Goal: Task Accomplishment & Management: Use online tool/utility

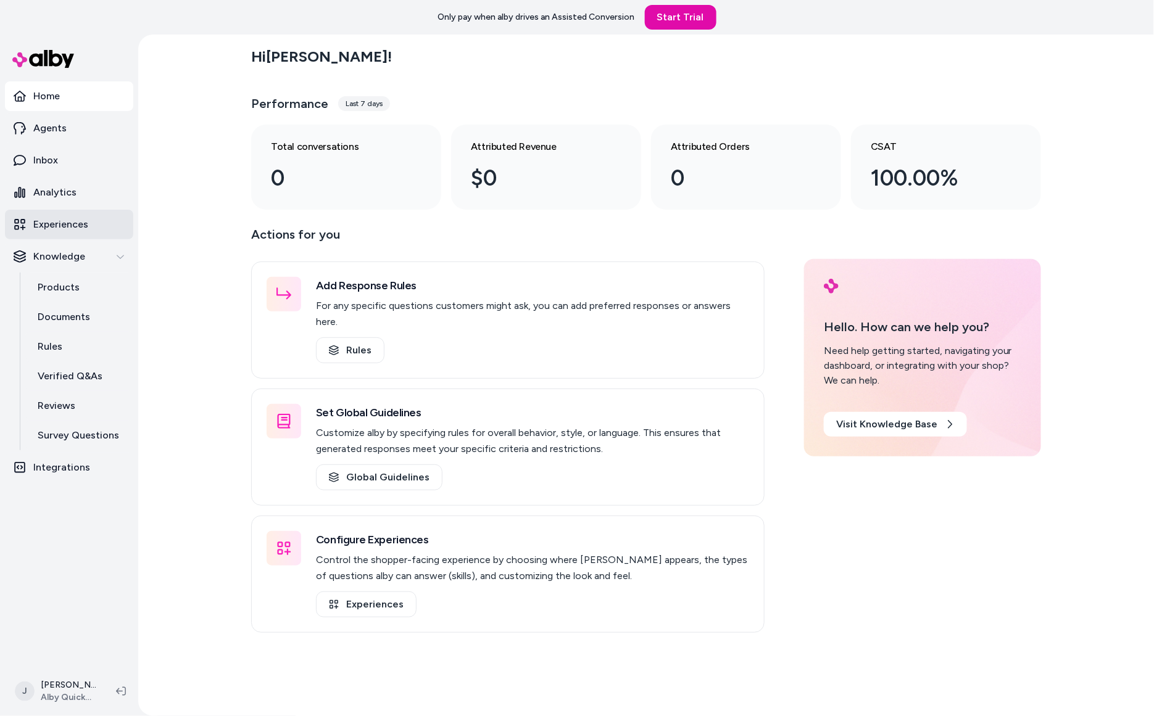
click at [74, 223] on p "Experiences" at bounding box center [60, 224] width 55 height 15
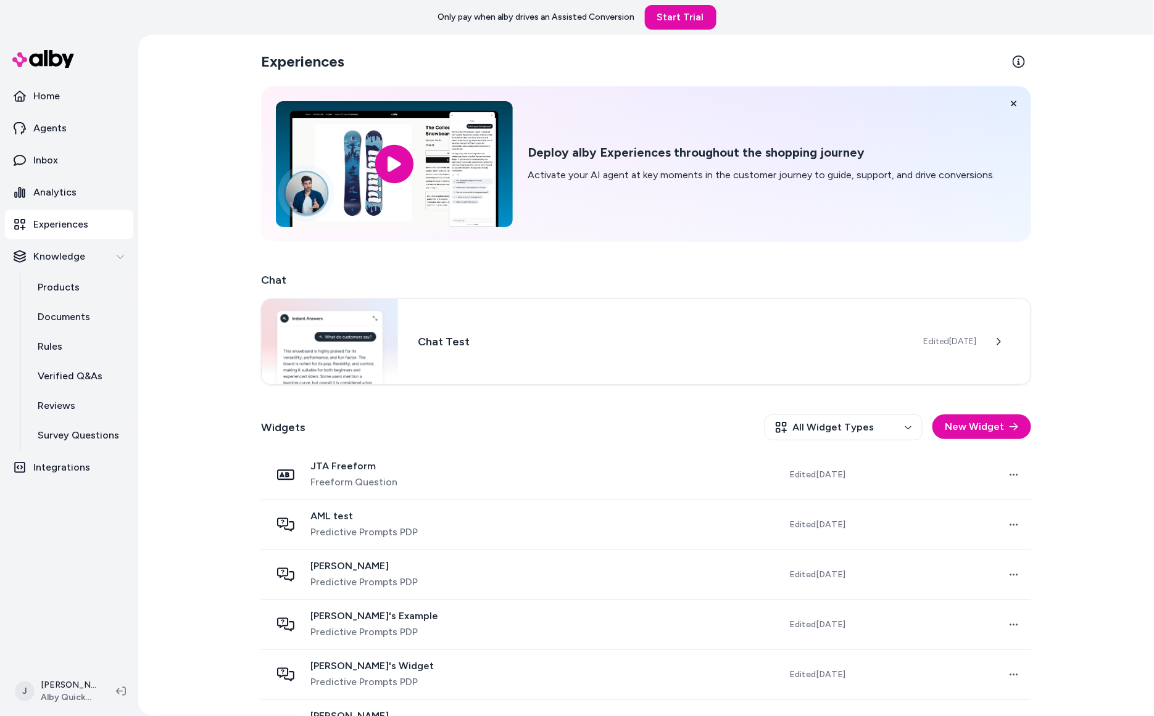
drag, startPoint x: 163, startPoint y: 240, endPoint x: 162, endPoint y: 233, distance: 7.6
click at [162, 233] on div "Experiences Deploy alby Experiences throughout the shopping journey Activate yo…" at bounding box center [645, 376] width 1015 height 682
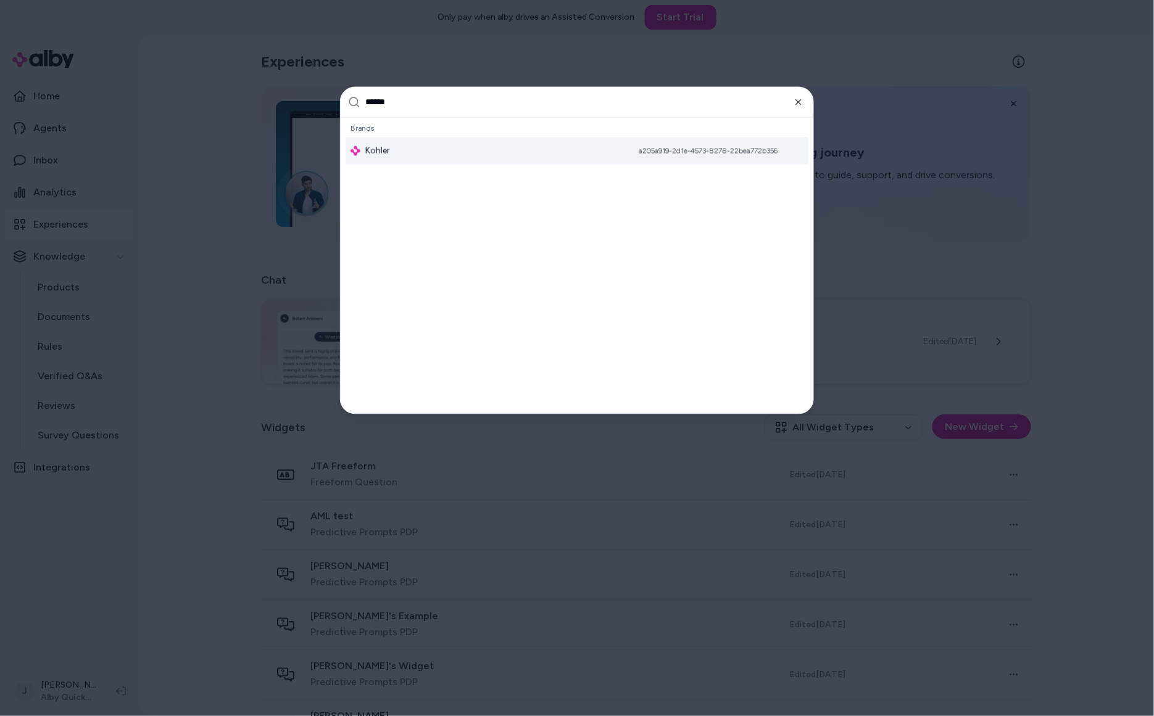
type input "******"
click at [424, 156] on div "Kohler a205a919-2d1e-4573-8278-22bea772b356" at bounding box center [576, 151] width 463 height 27
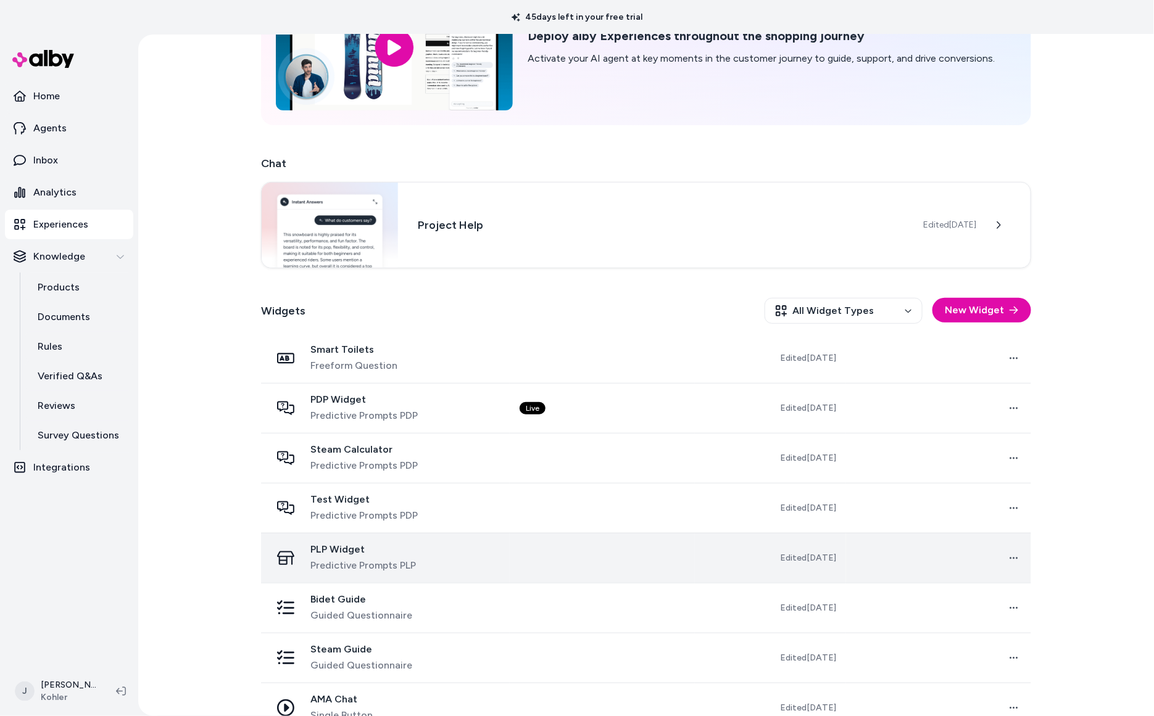
scroll to position [144, 0]
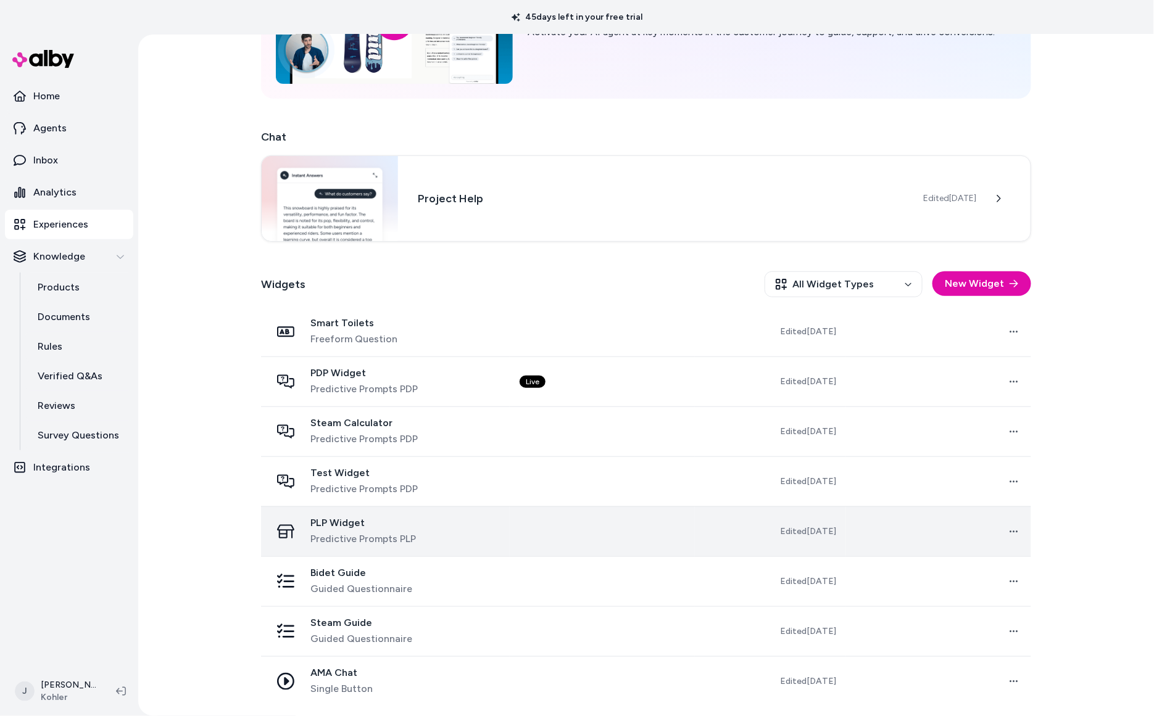
click at [497, 539] on div "PLP Widget Predictive Prompts PLP" at bounding box center [385, 532] width 229 height 30
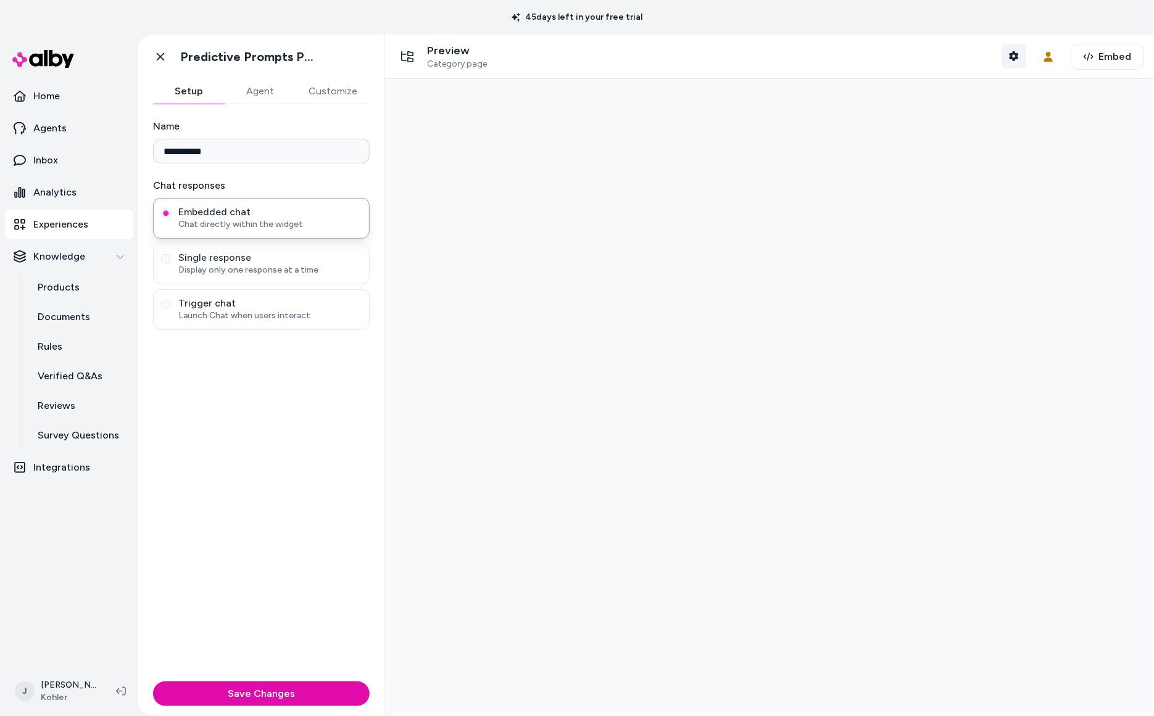
click at [1012, 54] on icon "button" at bounding box center [1013, 56] width 9 height 10
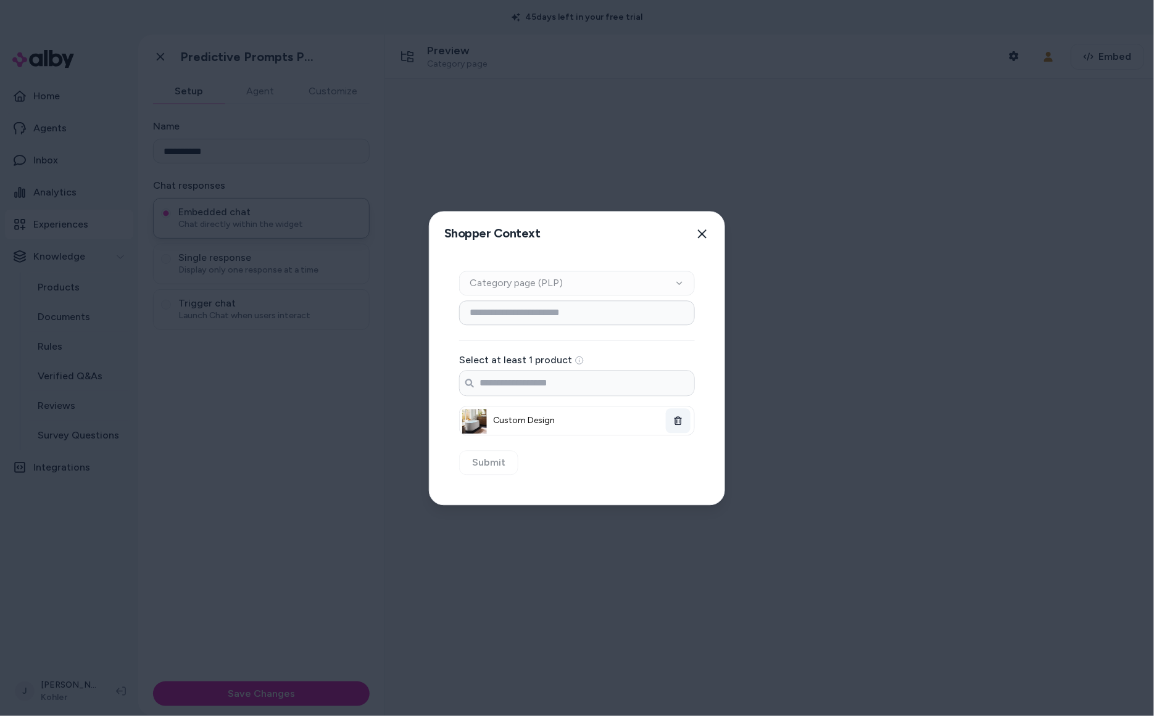
click at [680, 421] on icon "button" at bounding box center [678, 420] width 9 height 9
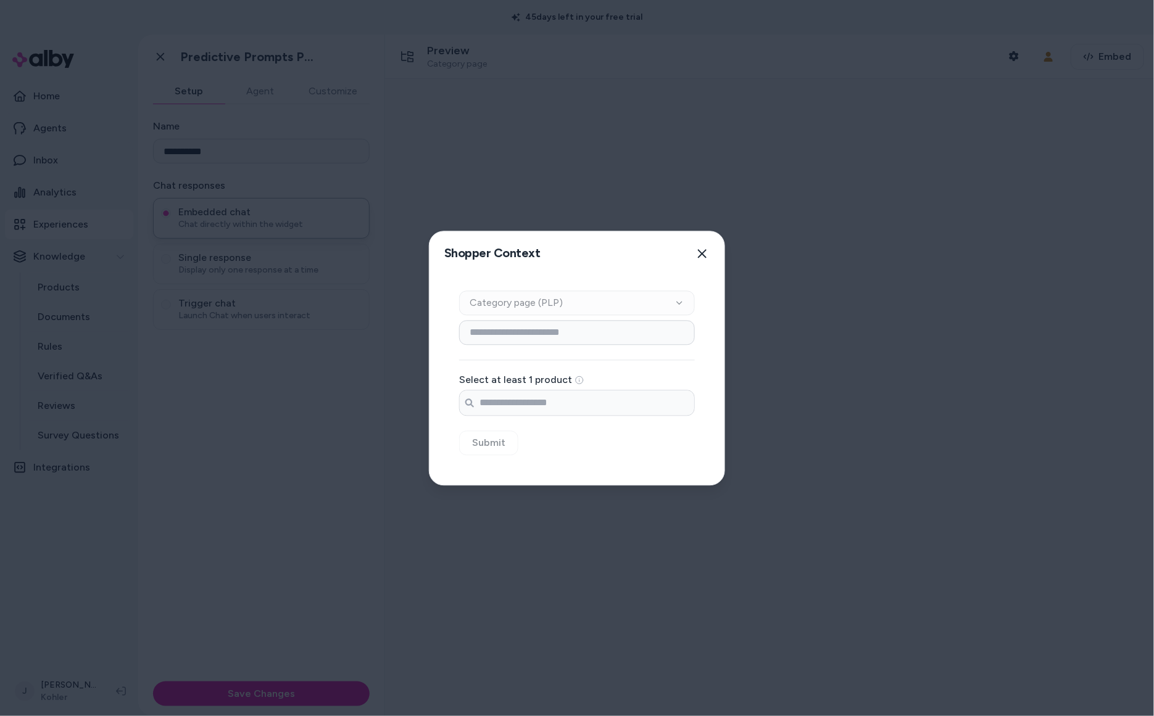
click at [594, 389] on div "Select at least 1 product Search products..." at bounding box center [577, 395] width 236 height 41
click at [589, 395] on input "Search products..." at bounding box center [577, 403] width 234 height 25
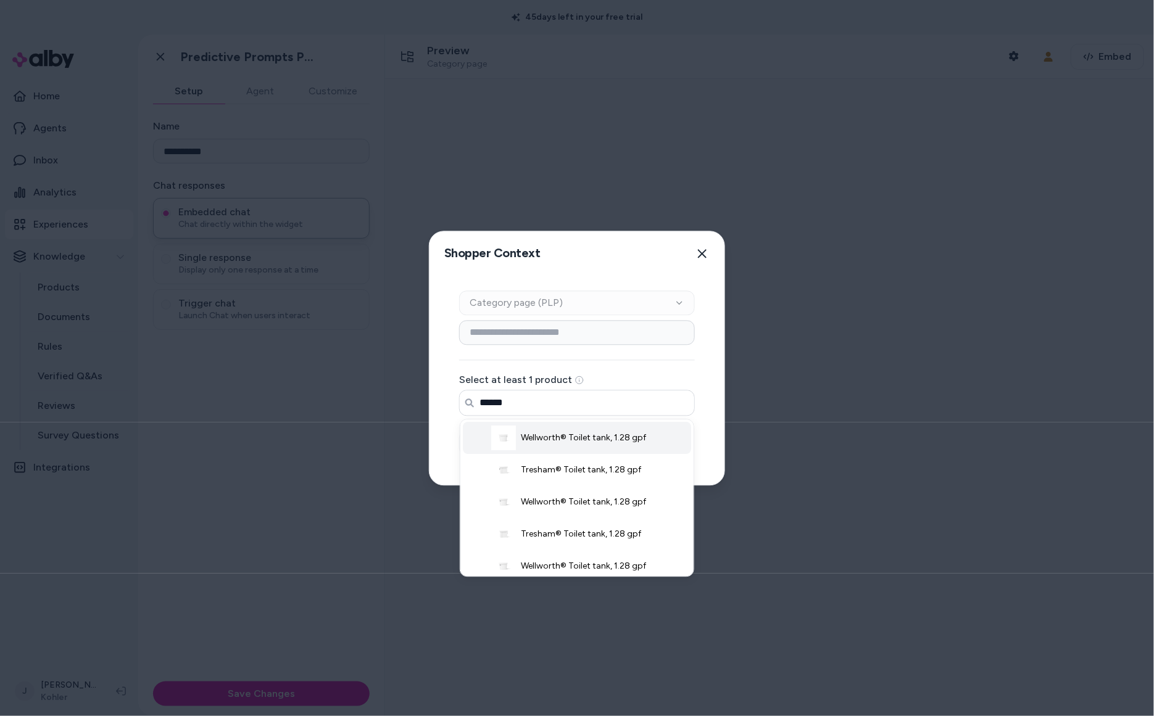
drag, startPoint x: 585, startPoint y: 443, endPoint x: 589, endPoint y: 454, distance: 11.7
click at [585, 444] on span "Wellworth® Toilet tank, 1.28 gpf" at bounding box center [583, 438] width 125 height 12
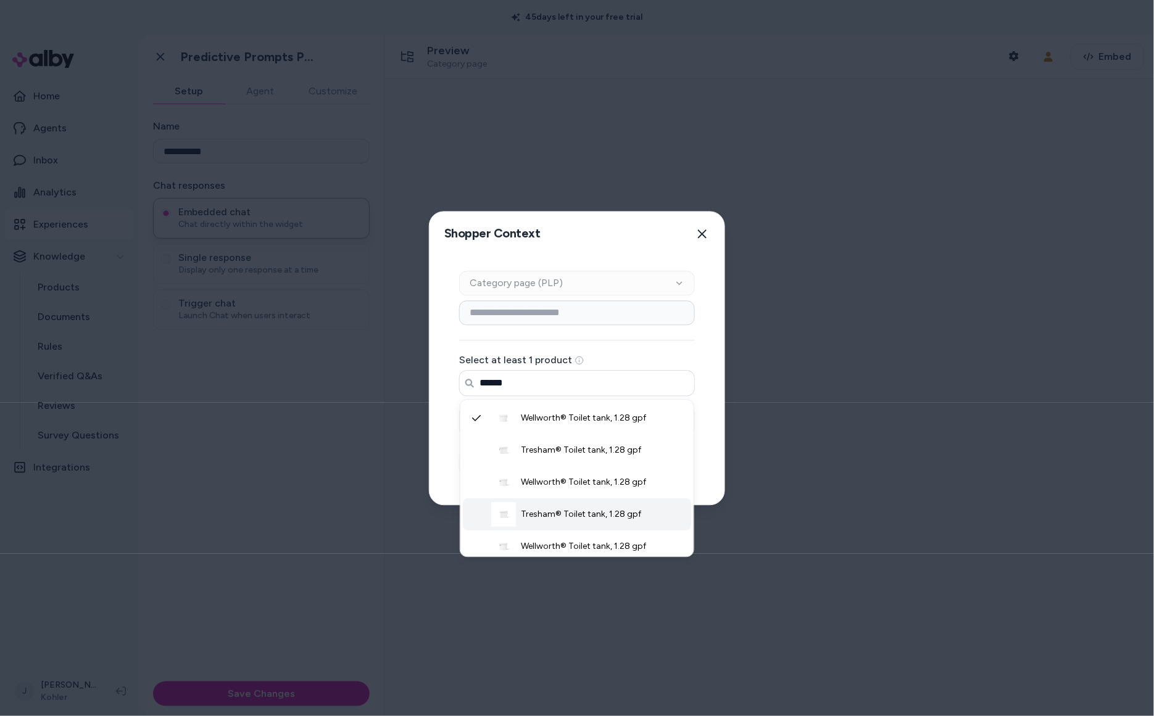
drag, startPoint x: 592, startPoint y: 520, endPoint x: 590, endPoint y: 542, distance: 21.7
click at [592, 521] on li "Tresham® Toilet tank, 1.28 gpf" at bounding box center [577, 514] width 228 height 32
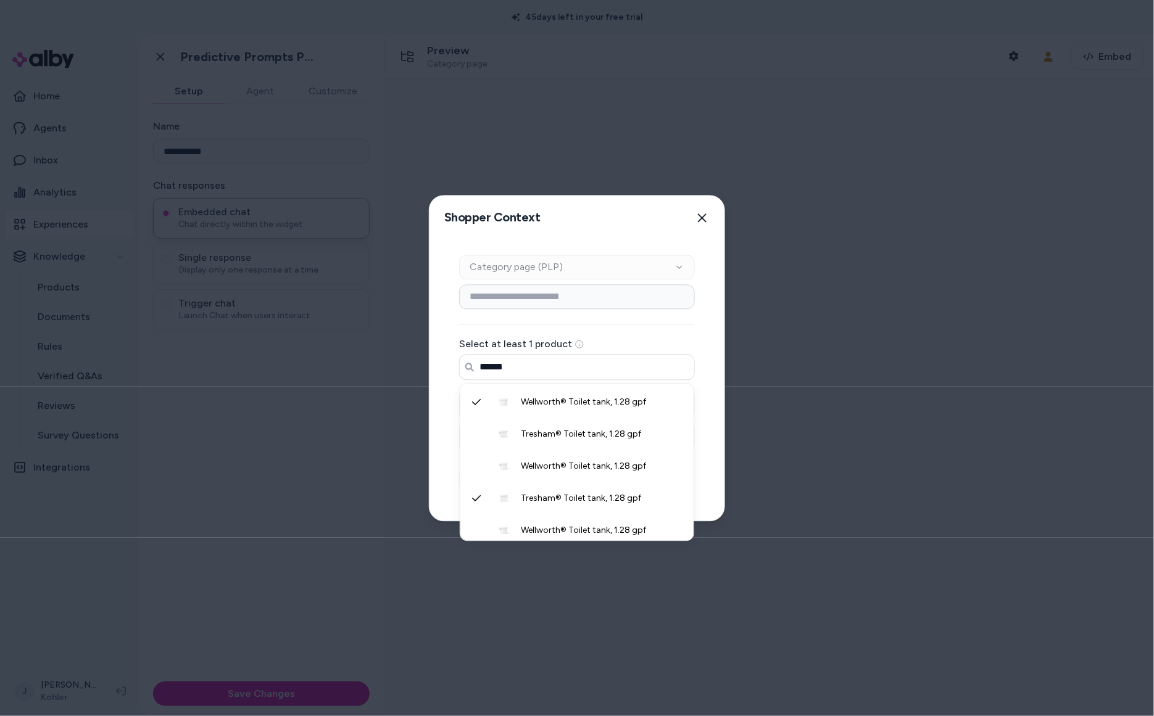
type input "******"
click at [590, 542] on div at bounding box center [577, 358] width 1154 height 716
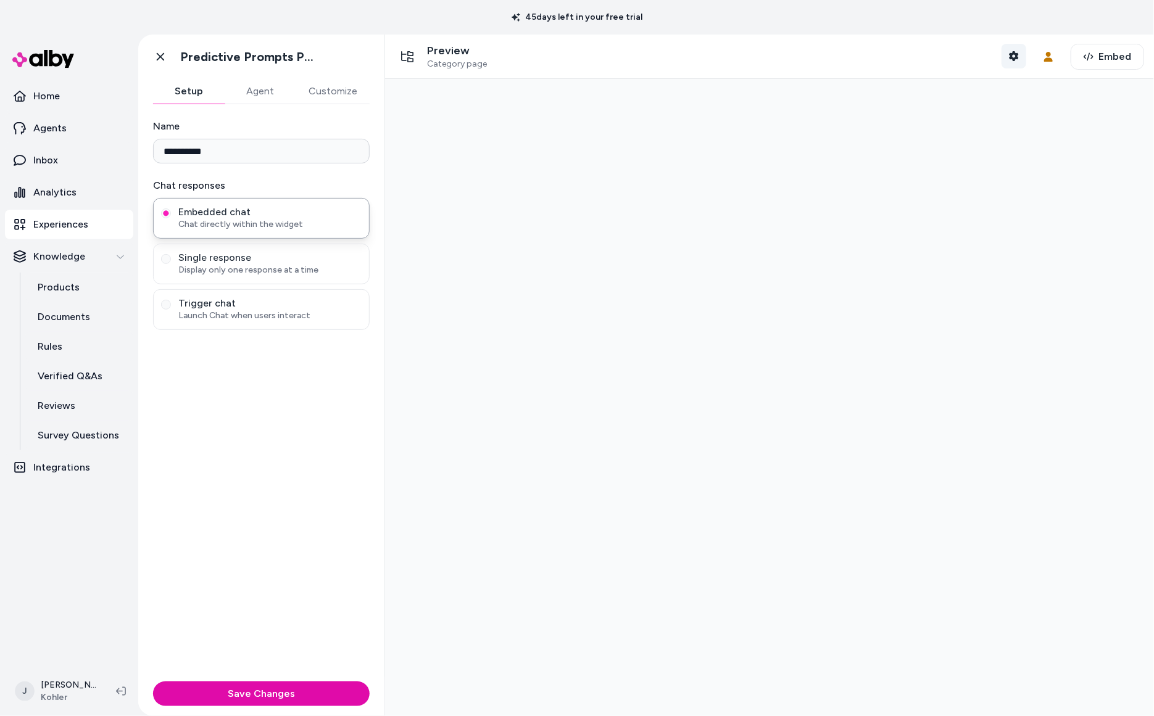
click at [1018, 59] on icon "button" at bounding box center [1014, 56] width 10 height 10
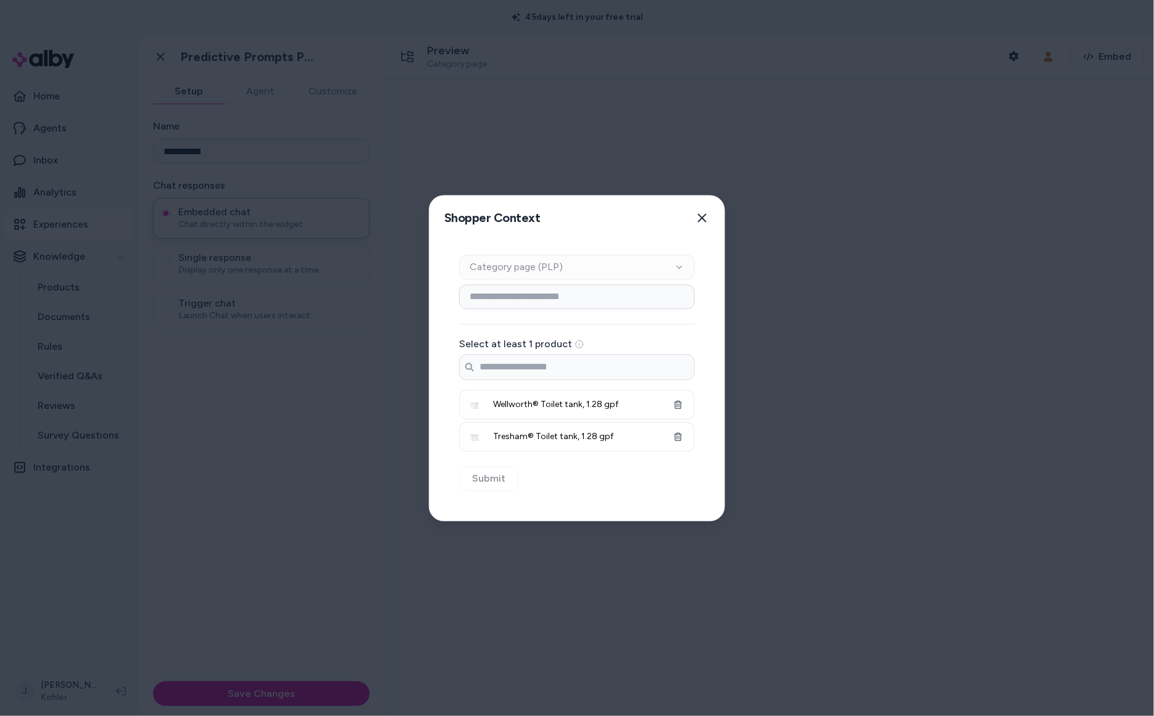
drag, startPoint x: 496, startPoint y: 474, endPoint x: 526, endPoint y: 369, distance: 109.0
click at [496, 474] on div "Context Type Category page (PLP) Category Setup Select at least 1 product Searc…" at bounding box center [576, 380] width 295 height 281
click at [75, 414] on div at bounding box center [577, 358] width 1154 height 716
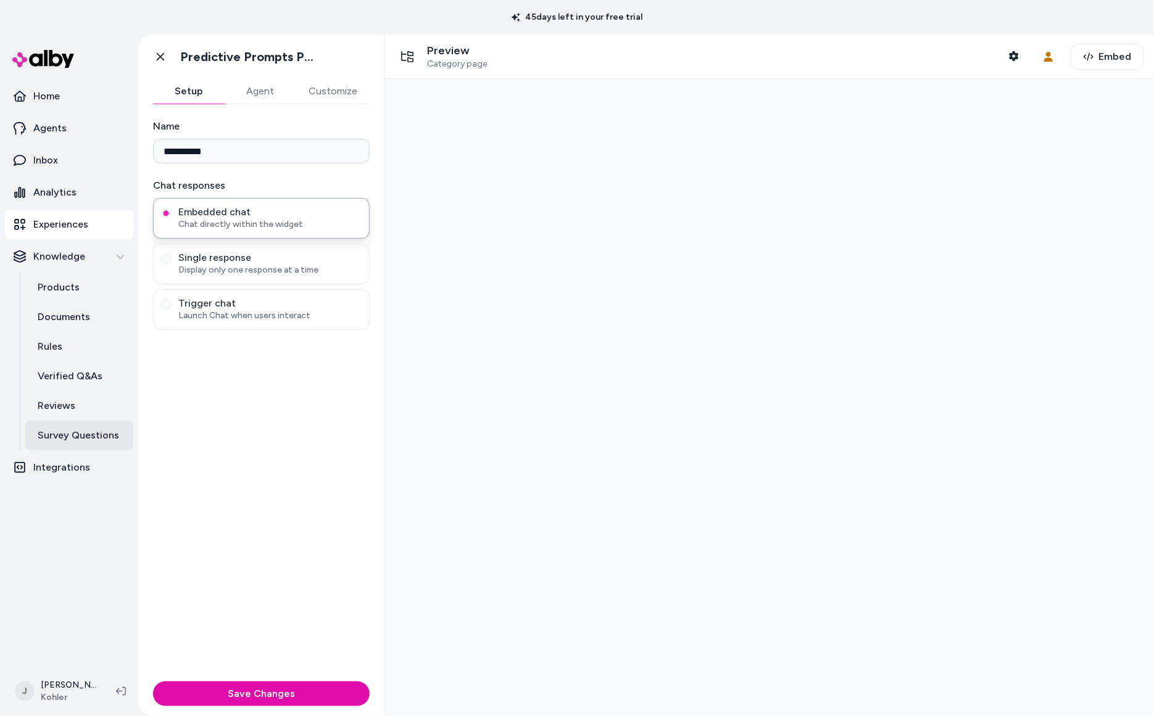
click at [66, 436] on p "Survey Questions" at bounding box center [78, 435] width 81 height 15
click at [1011, 48] on button "Shopper Context" at bounding box center [1013, 56] width 25 height 25
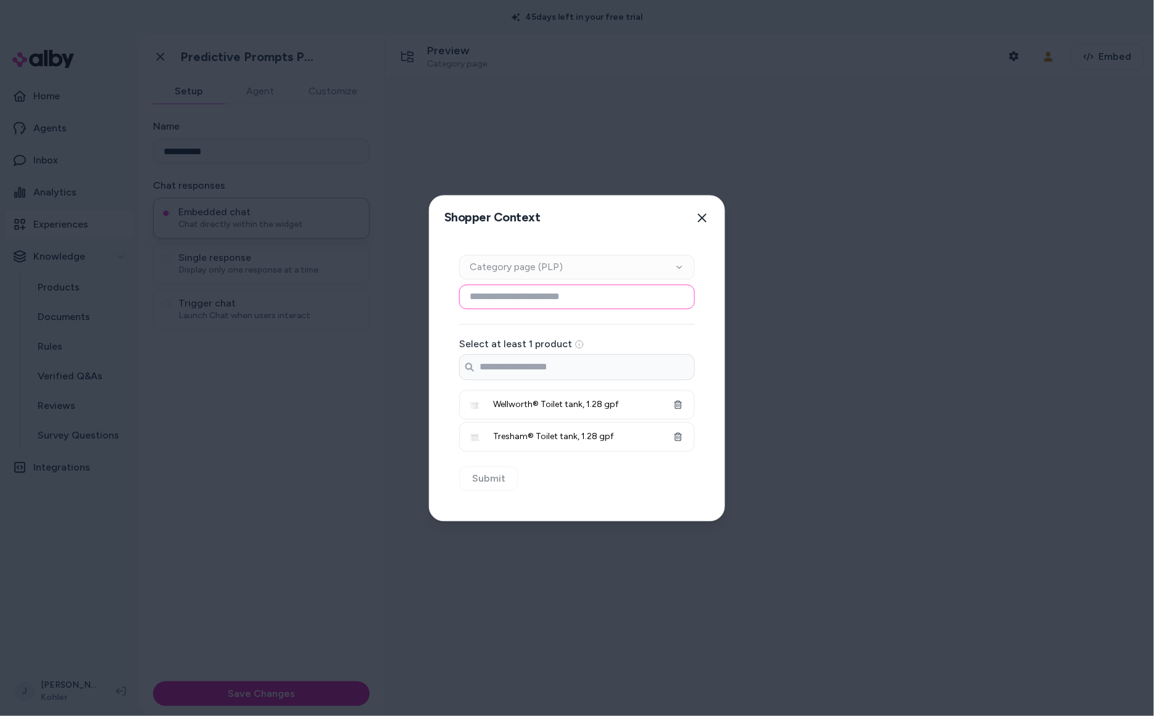
click at [627, 296] on input at bounding box center [577, 296] width 236 height 25
paste input "**********"
drag, startPoint x: 634, startPoint y: 298, endPoint x: 641, endPoint y: 297, distance: 6.8
click at [635, 298] on input "**********" at bounding box center [576, 296] width 235 height 25
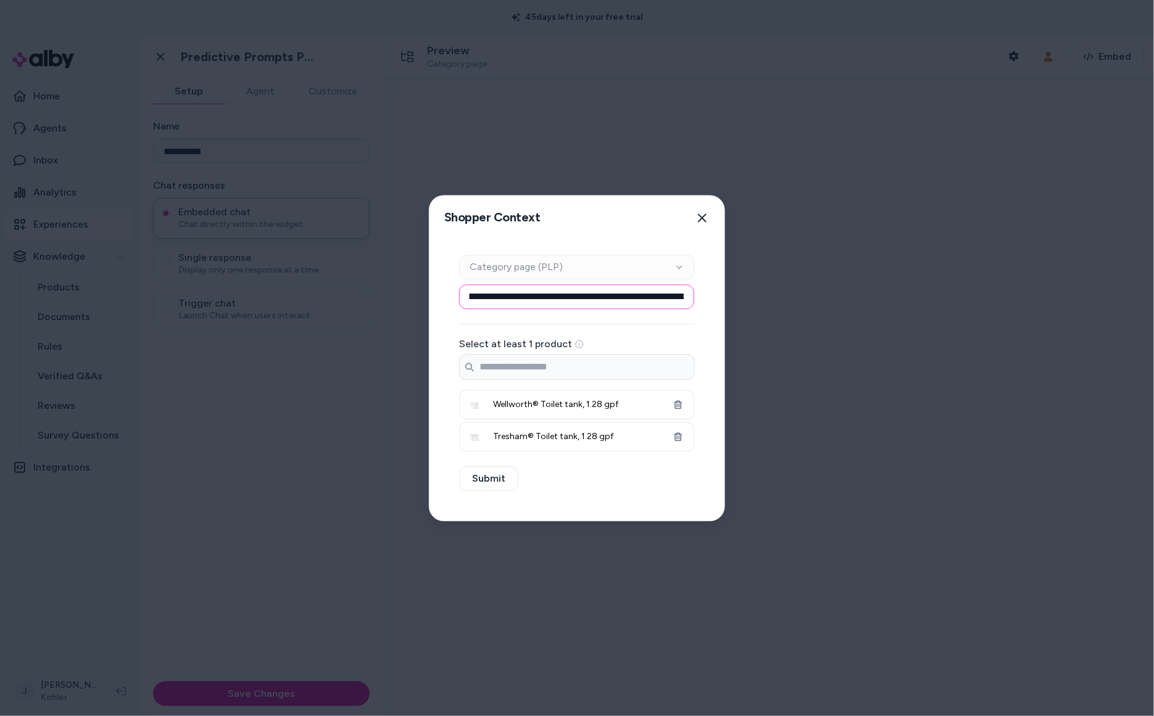
scroll to position [0, 94]
click at [621, 297] on input "**********" at bounding box center [576, 296] width 235 height 25
click at [515, 296] on input "**********" at bounding box center [576, 296] width 235 height 25
drag, startPoint x: 566, startPoint y: 298, endPoint x: 575, endPoint y: 294, distance: 9.4
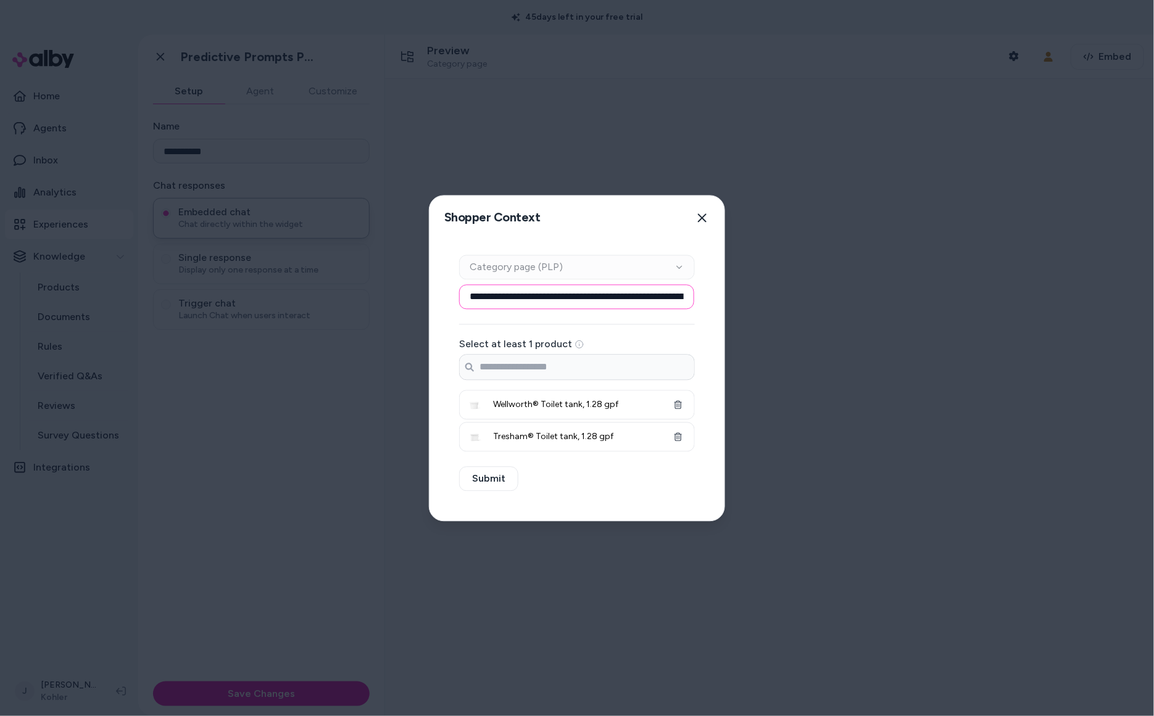
click at [568, 297] on input "**********" at bounding box center [576, 296] width 235 height 25
type input "**********"
click at [495, 473] on button "Submit" at bounding box center [488, 478] width 59 height 25
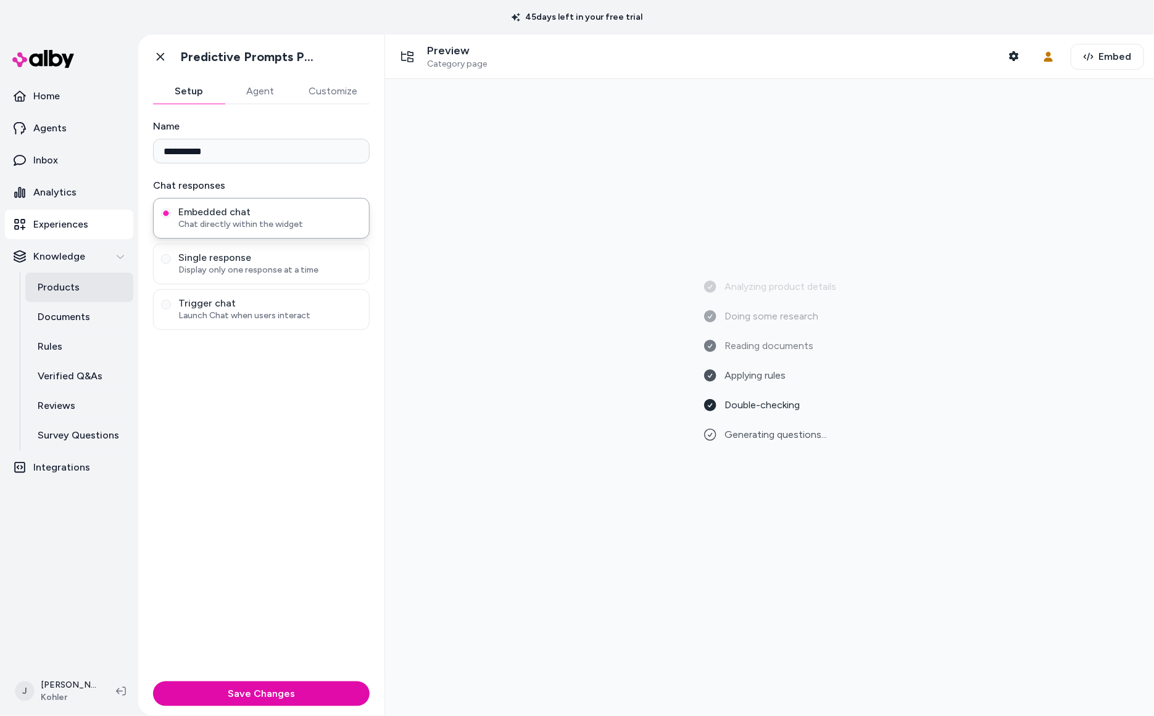
click at [56, 290] on p "Products" at bounding box center [59, 287] width 42 height 15
click at [1012, 51] on icon "button" at bounding box center [1014, 56] width 10 height 10
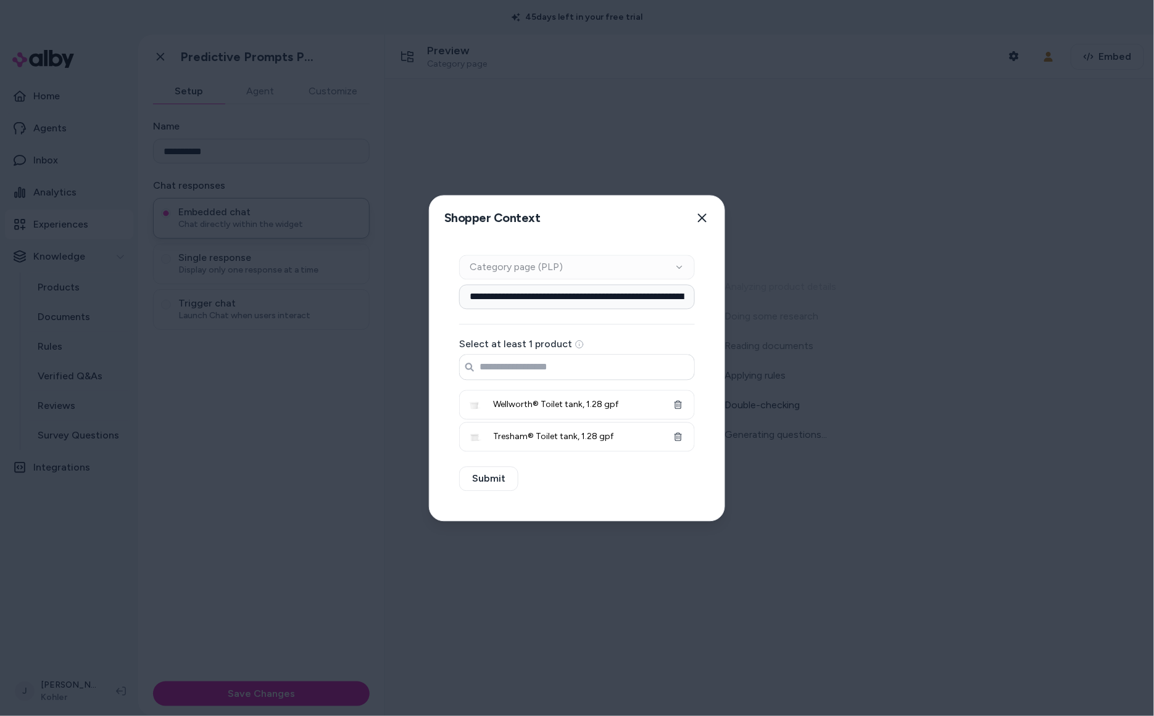
drag, startPoint x: 577, startPoint y: 373, endPoint x: 572, endPoint y: 365, distance: 8.9
click at [576, 371] on input "Search products..." at bounding box center [577, 367] width 234 height 25
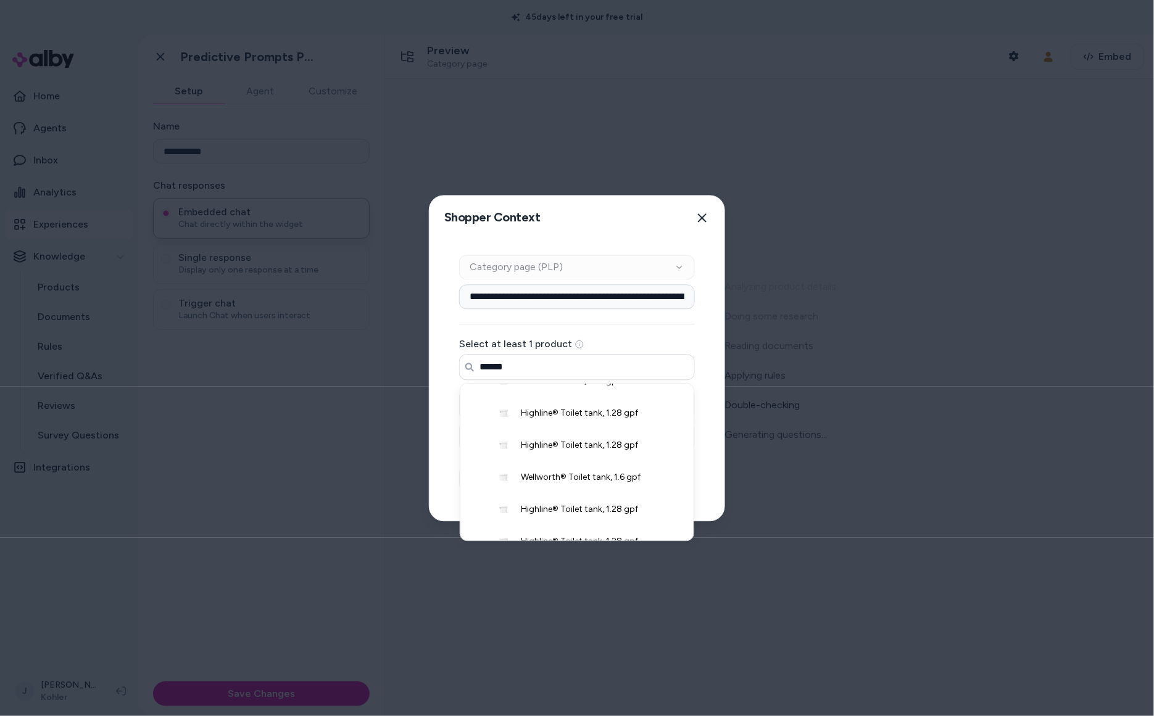
scroll to position [294, 0]
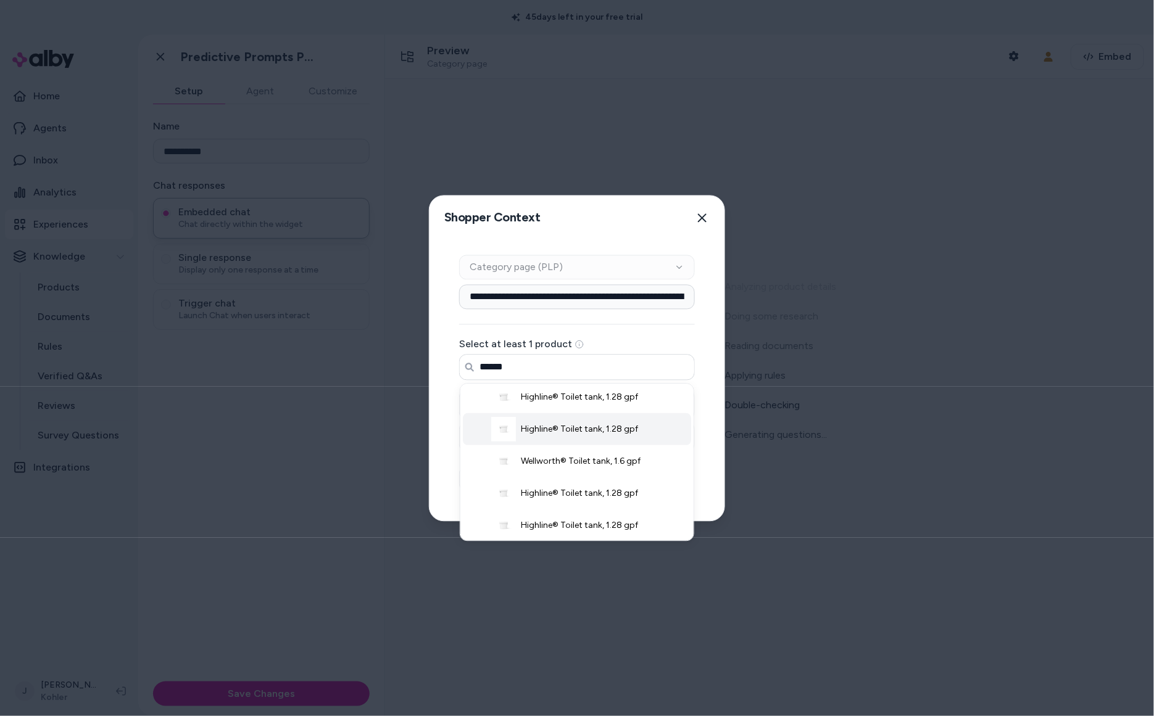
click at [582, 431] on span "Highline® Toilet tank, 1.28 gpf" at bounding box center [579, 429] width 117 height 12
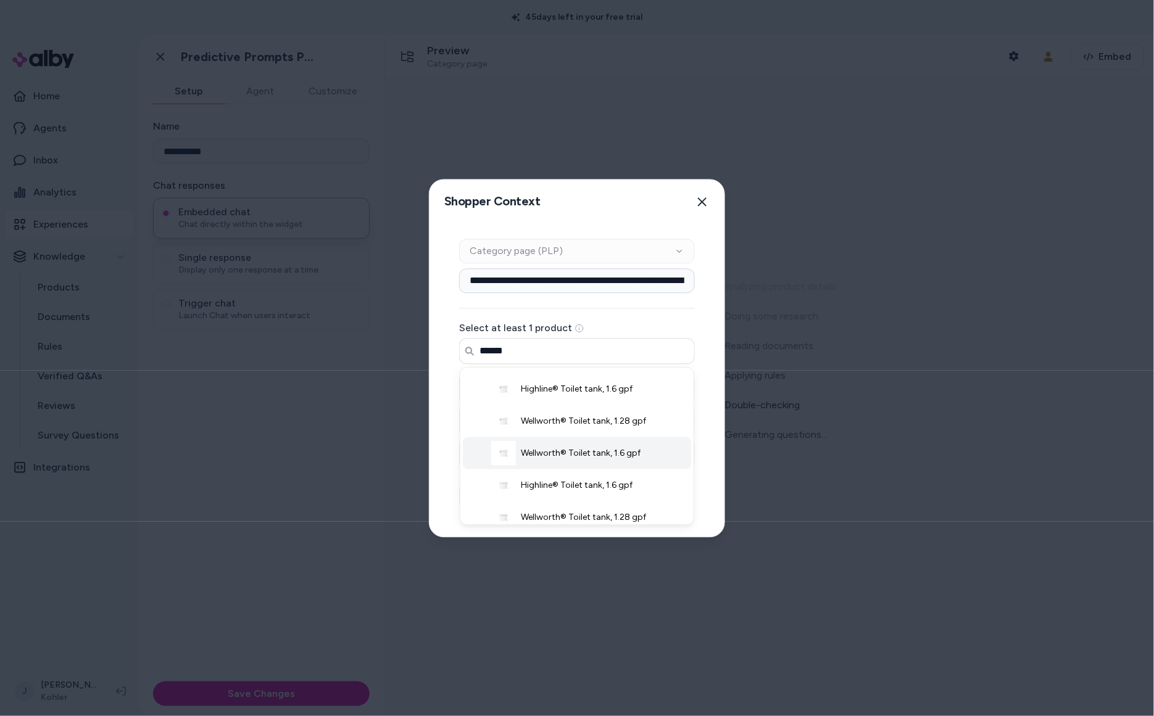
click at [574, 458] on span "Wellworth® Toilet tank, 1.6 gpf" at bounding box center [581, 453] width 120 height 12
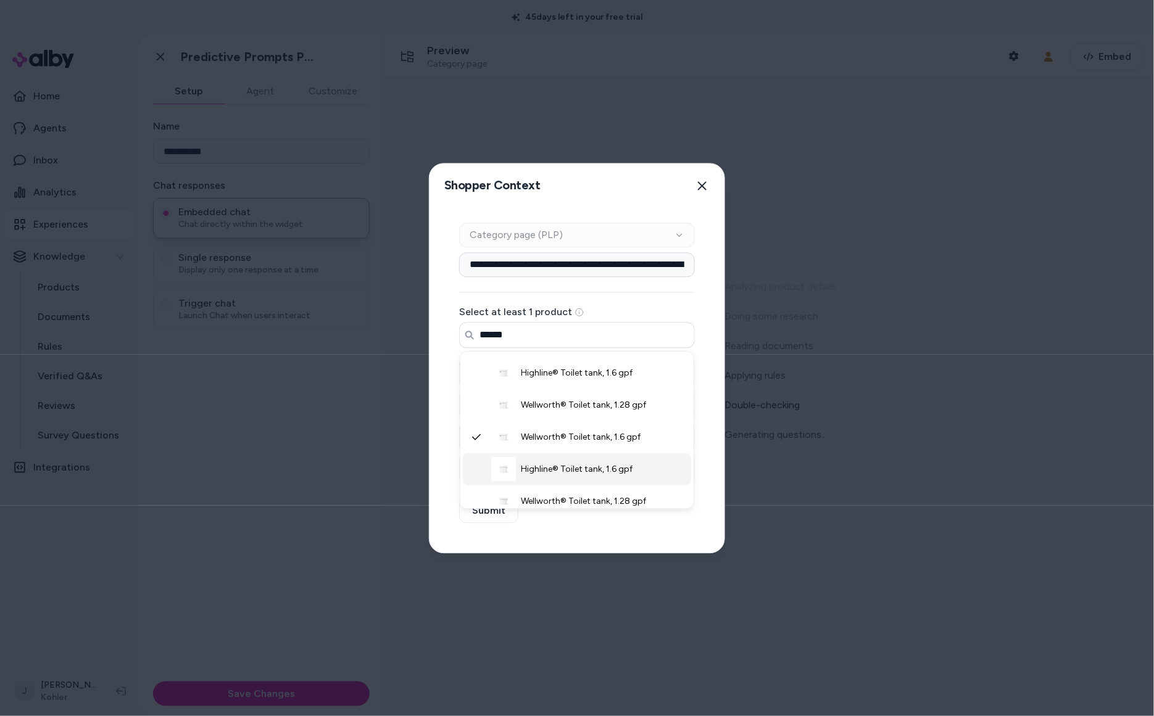
scroll to position [490, 0]
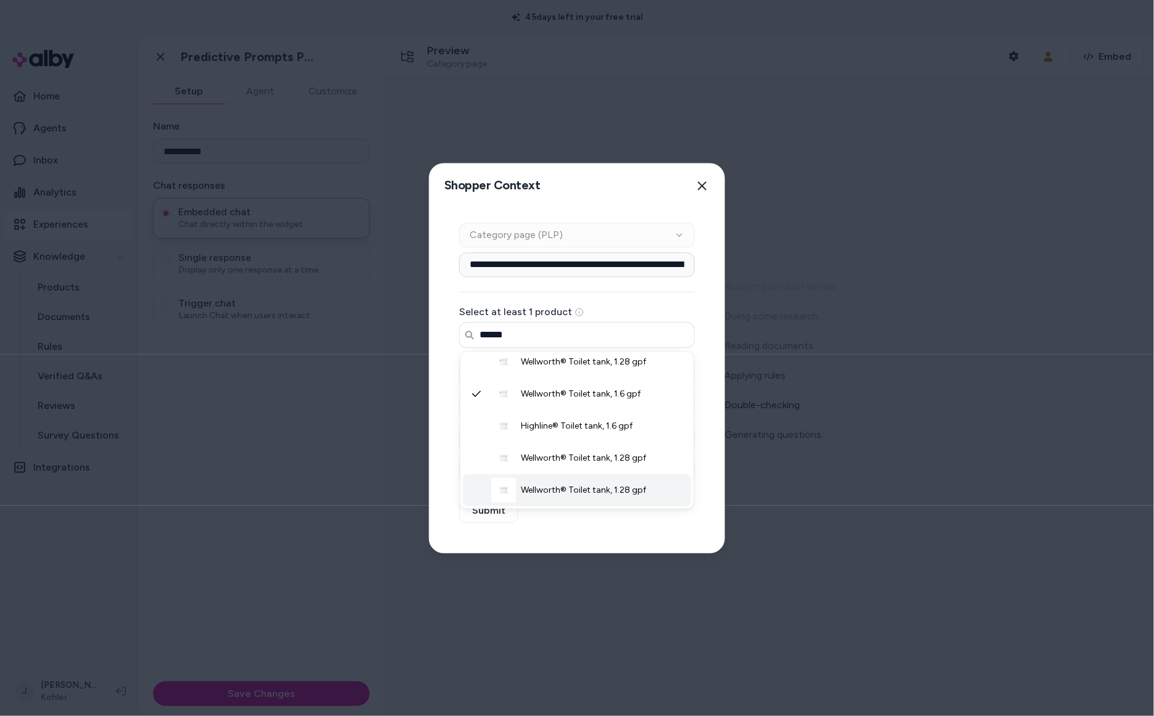
click at [571, 484] on span "Wellworth® Toilet tank, 1.28 gpf" at bounding box center [583, 490] width 125 height 12
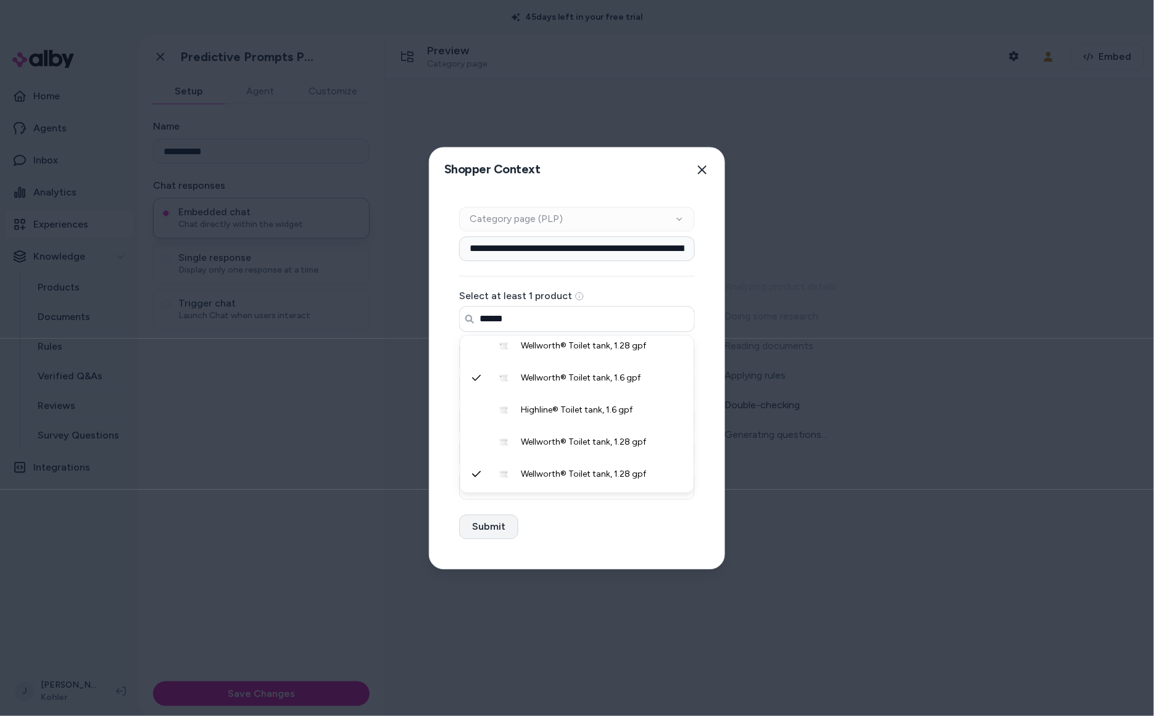
type input "******"
click at [486, 532] on button "Submit" at bounding box center [488, 527] width 59 height 25
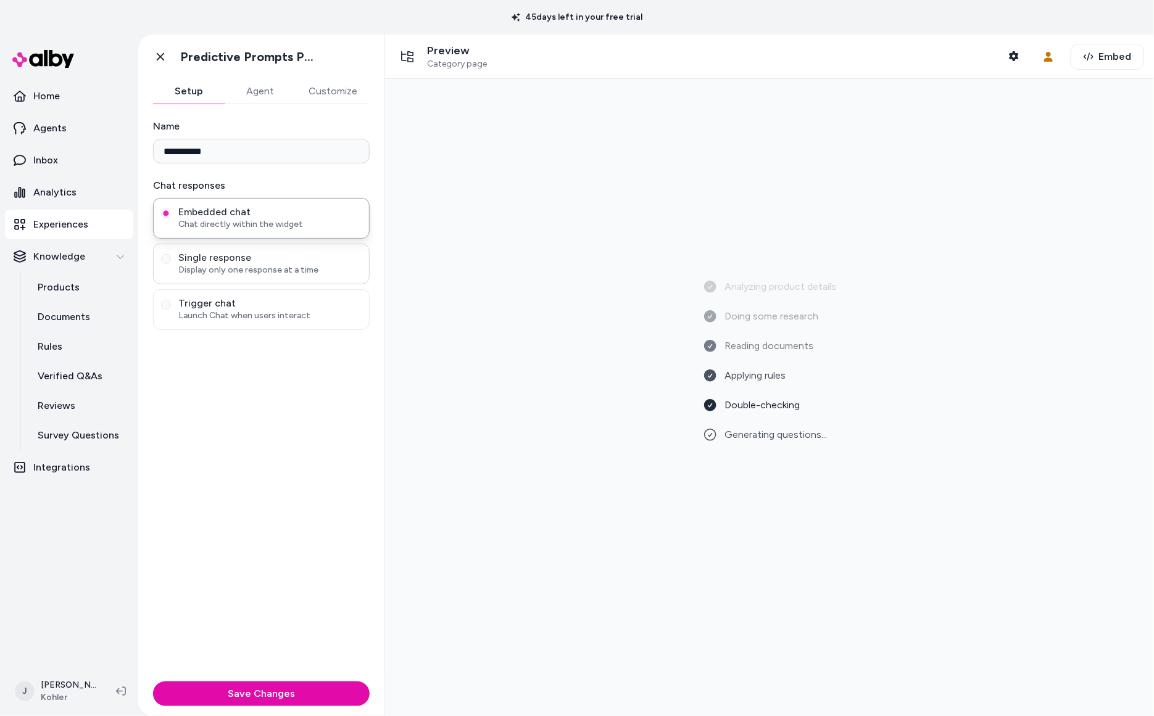
click at [221, 258] on span "Single response" at bounding box center [269, 258] width 183 height 12
click at [171, 258] on button "Single response Display only one response at a time" at bounding box center [166, 259] width 10 height 10
click at [1013, 51] on icon "button" at bounding box center [1014, 56] width 10 height 10
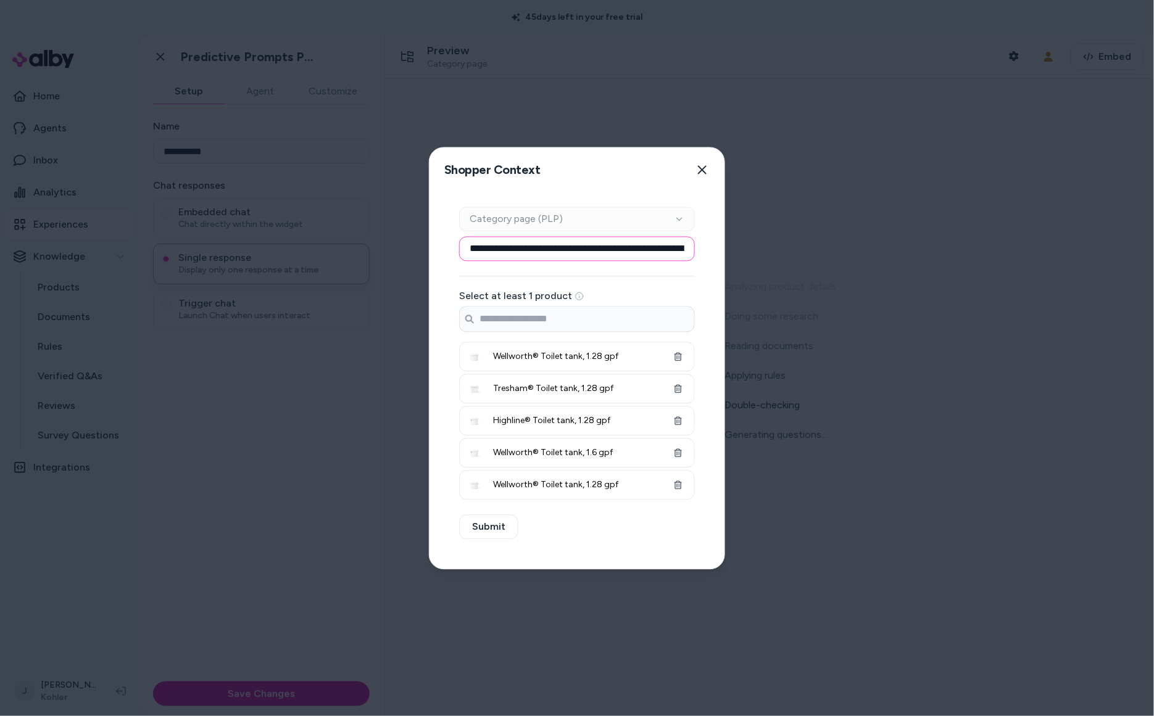
click at [586, 247] on input "**********" at bounding box center [577, 248] width 236 height 25
drag, startPoint x: 701, startPoint y: 171, endPoint x: 581, endPoint y: 35, distance: 181.4
click at [701, 169] on icon "button" at bounding box center [702, 169] width 9 height 9
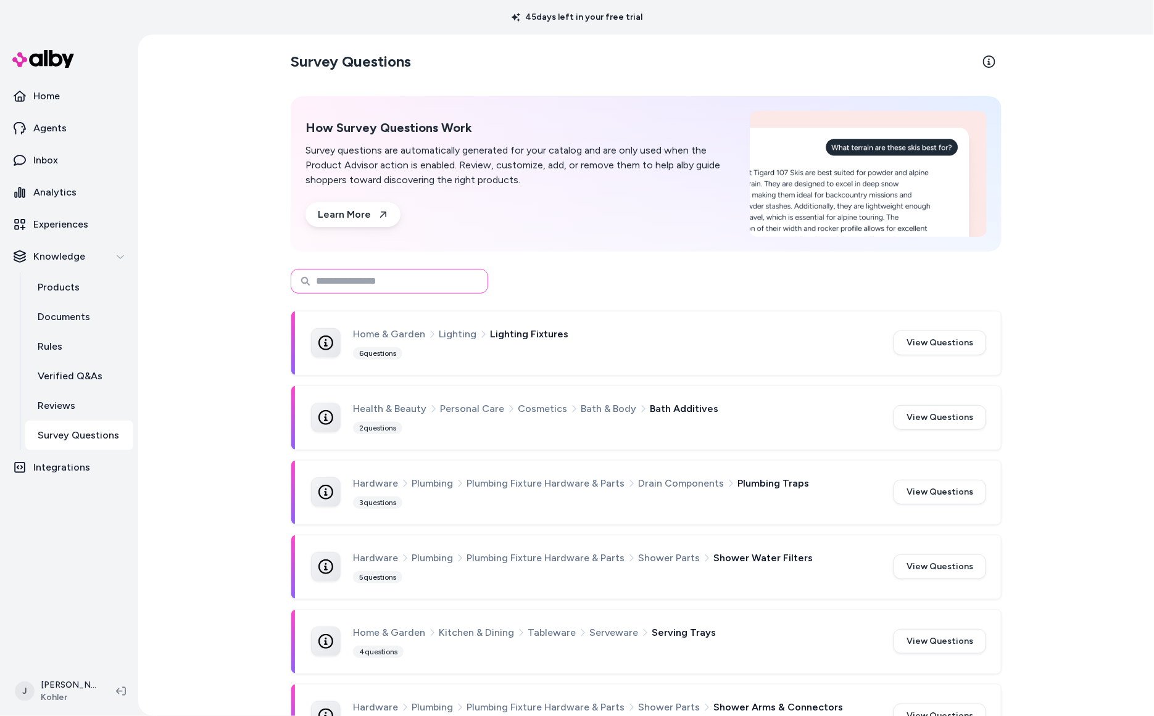
click at [429, 286] on input at bounding box center [389, 281] width 197 height 25
type input "******"
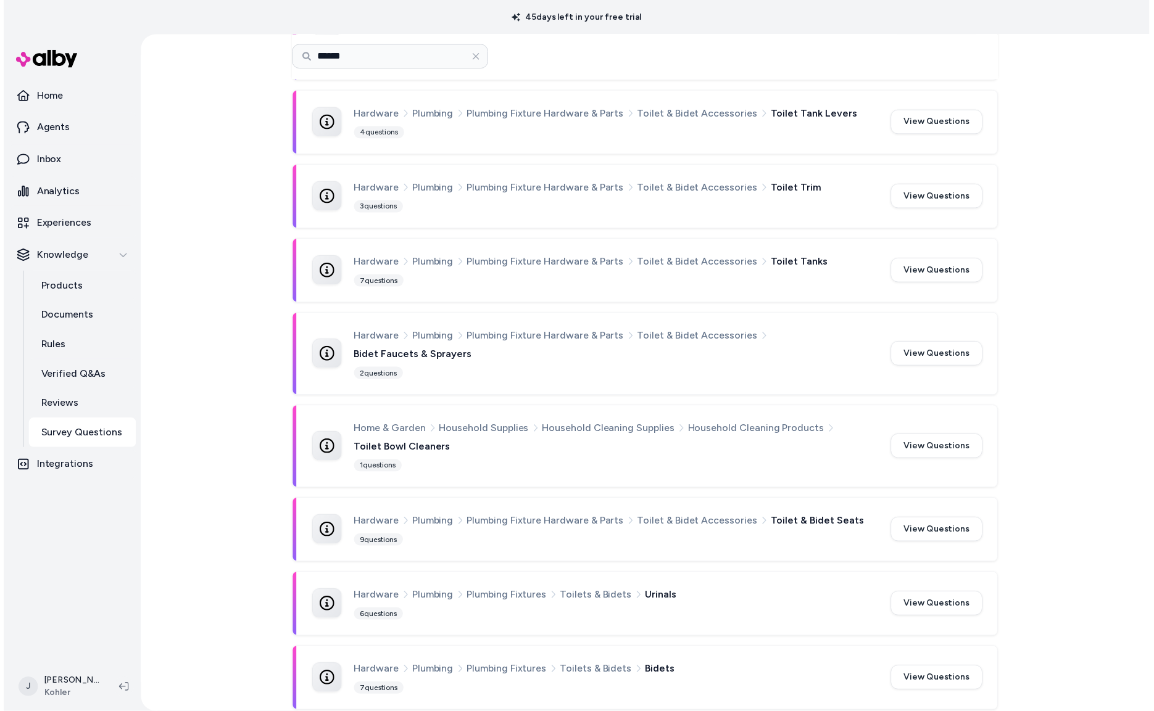
scroll to position [297, 0]
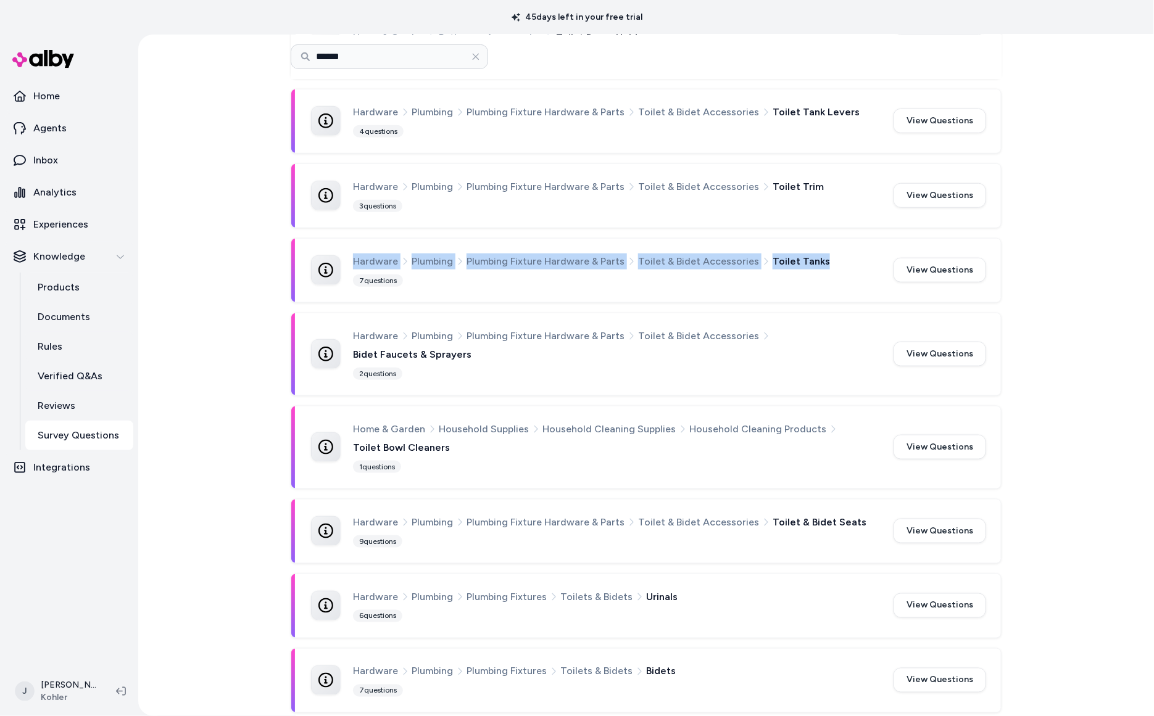
drag, startPoint x: 583, startPoint y: 265, endPoint x: 356, endPoint y: 266, distance: 227.0
click at [356, 266] on div "Hardware Plumbing Plumbing Fixture Hardware & Parts Toilet & Bidet Accessories …" at bounding box center [616, 262] width 526 height 16
copy div "Hardware Plumbing Plumbing Fixture Hardware & Parts Toilet & Bidet Accessories …"
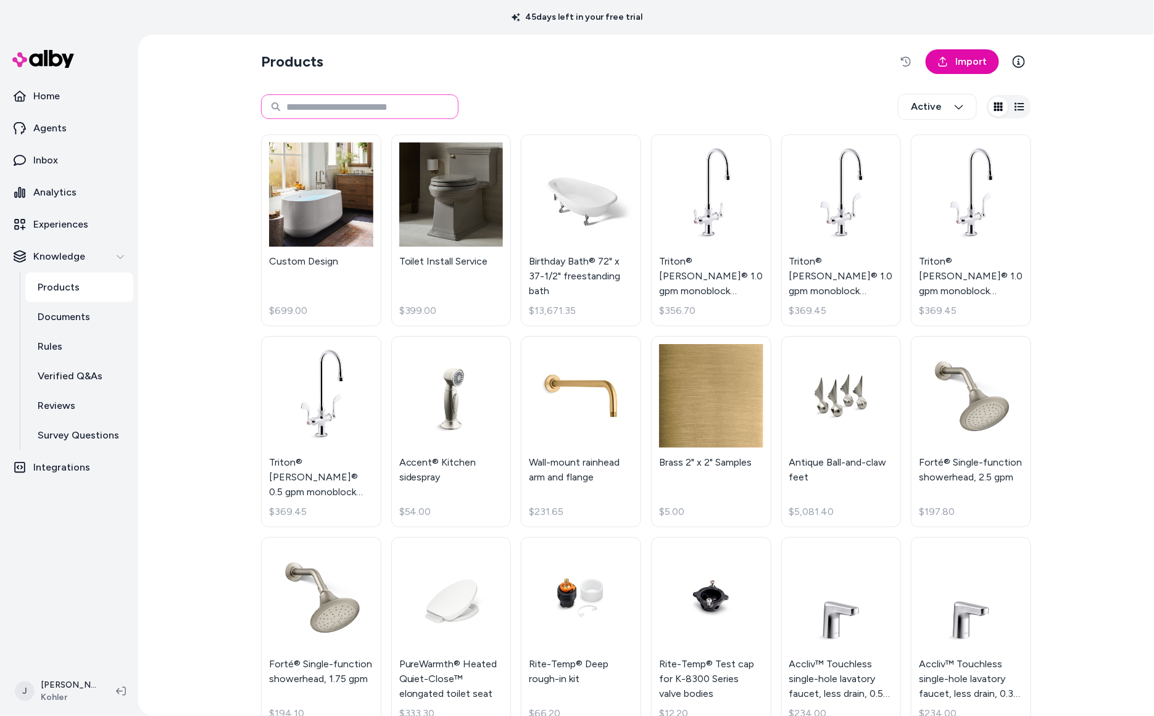
click at [371, 108] on input at bounding box center [359, 106] width 197 height 25
type input "******"
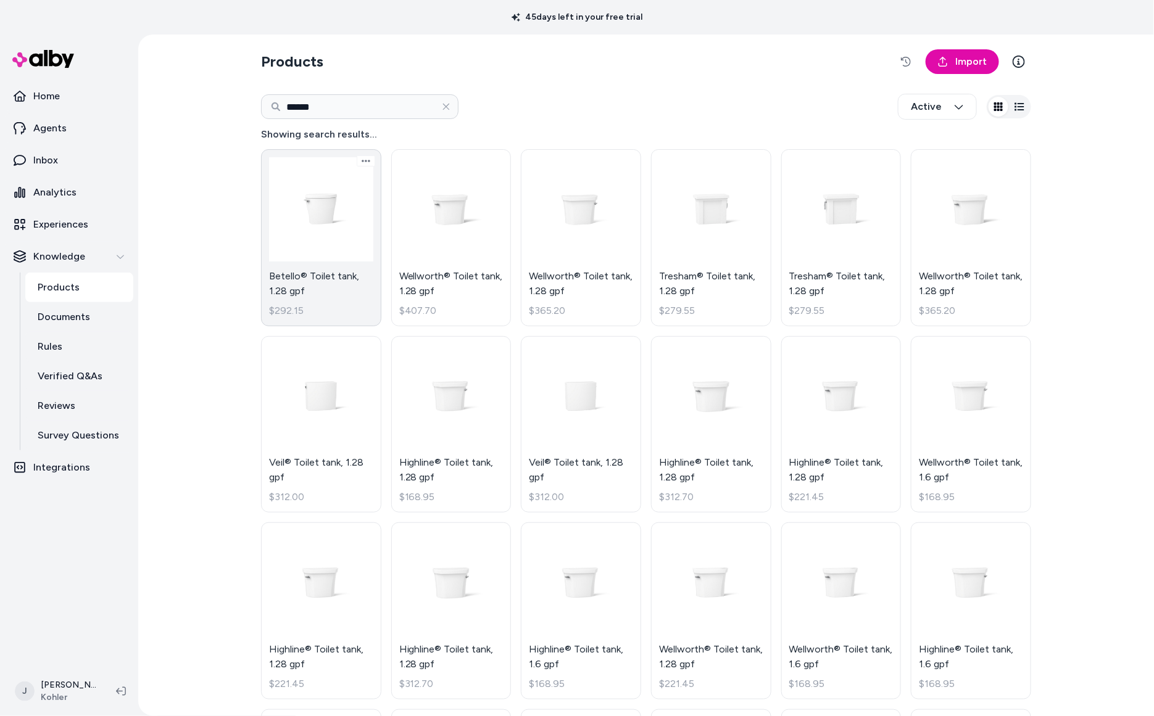
click at [337, 247] on link "Betello® Toilet tank, 1.28 gpf $292.15" at bounding box center [321, 237] width 120 height 177
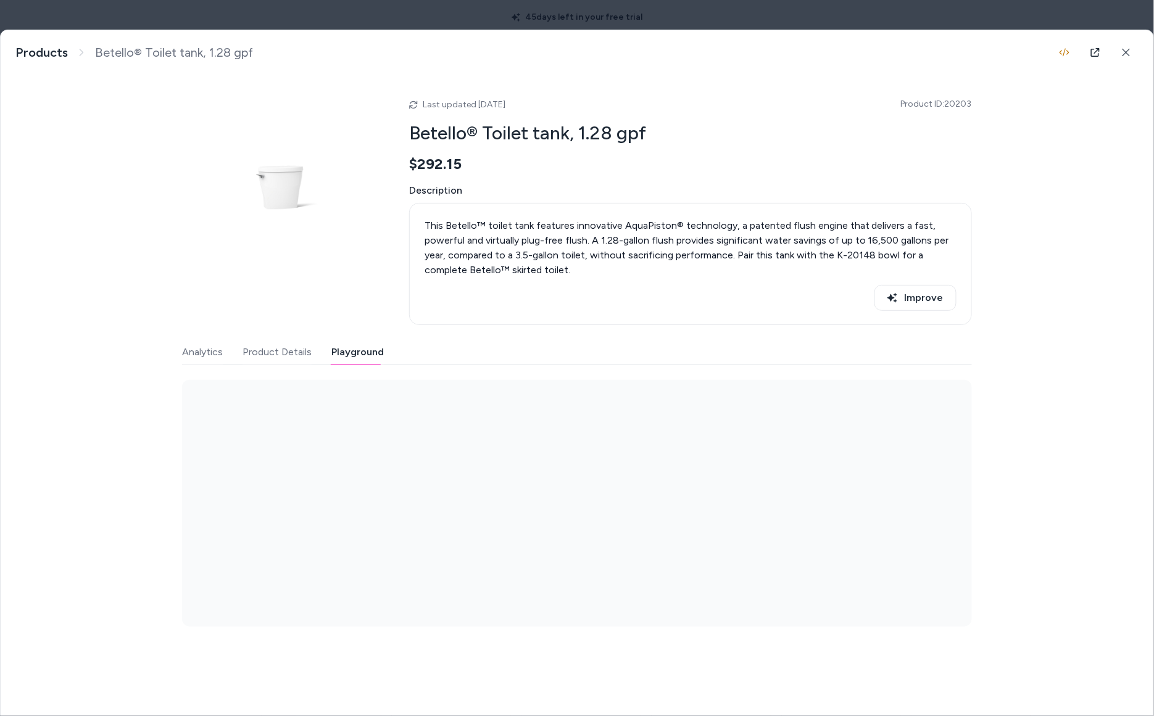
click at [348, 353] on button "Playground" at bounding box center [357, 352] width 52 height 25
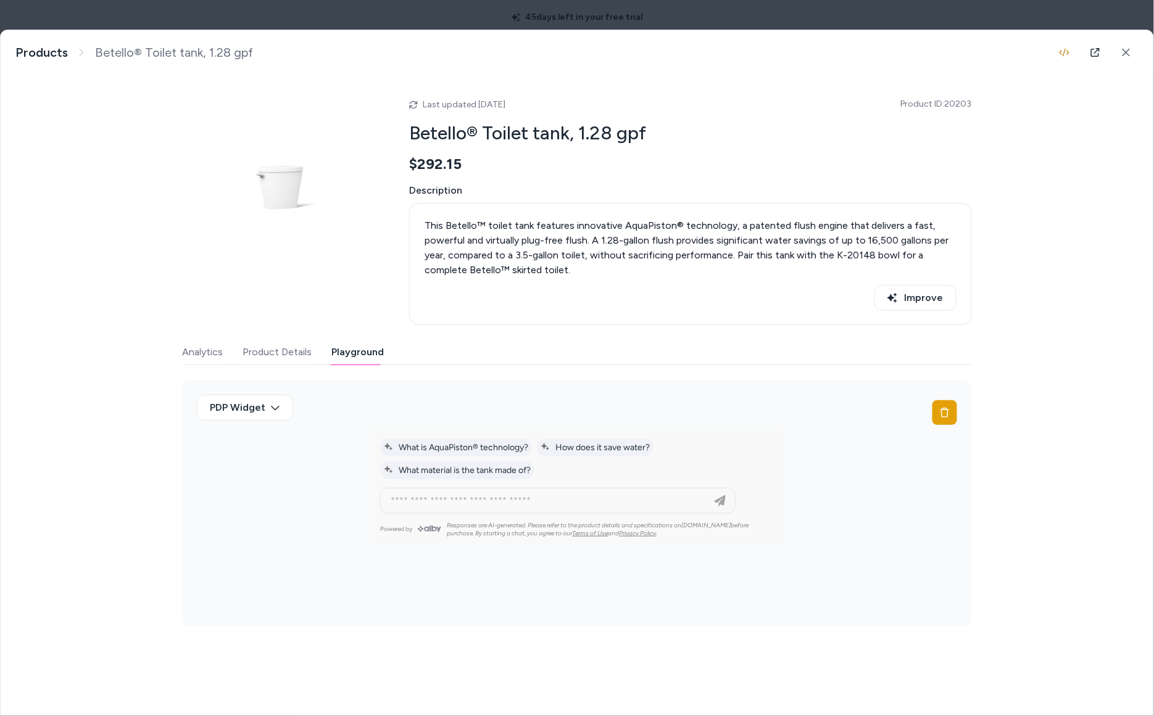
click at [280, 355] on button "Product Details" at bounding box center [276, 352] width 69 height 25
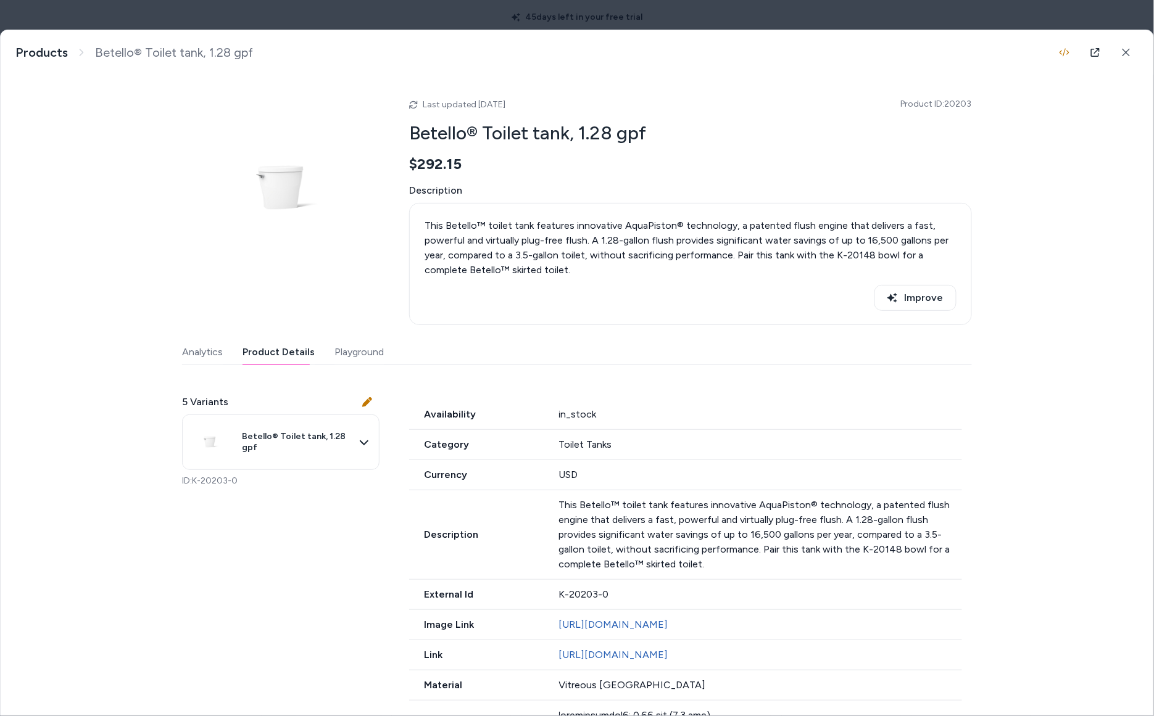
click at [447, 32] on div "Betello® Toilet tank, 1.28 gpf This Betello™ toilet tank features innovative Aq…" at bounding box center [577, 52] width 1152 height 44
click at [440, 23] on body "45 days left in your free trial Home Agents Inbox Analytics Experiences Knowled…" at bounding box center [577, 358] width 1154 height 716
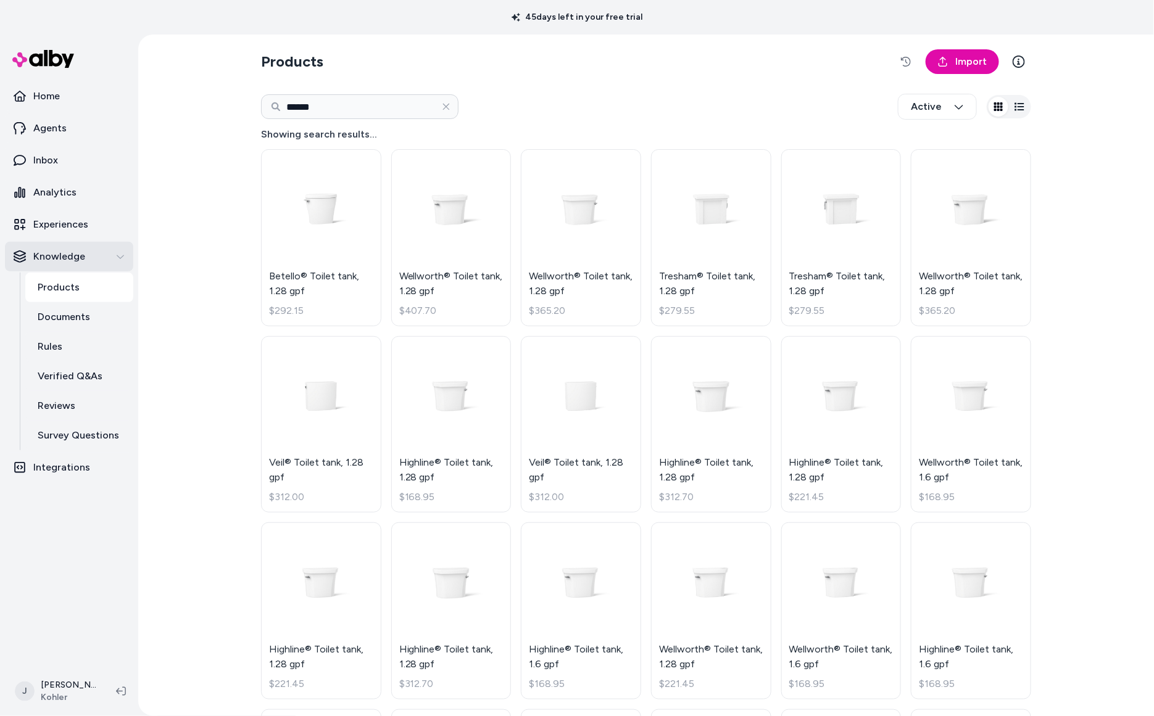
drag, startPoint x: 61, startPoint y: 221, endPoint x: 112, endPoint y: 243, distance: 55.6
click at [61, 221] on p "Experiences" at bounding box center [60, 224] width 55 height 15
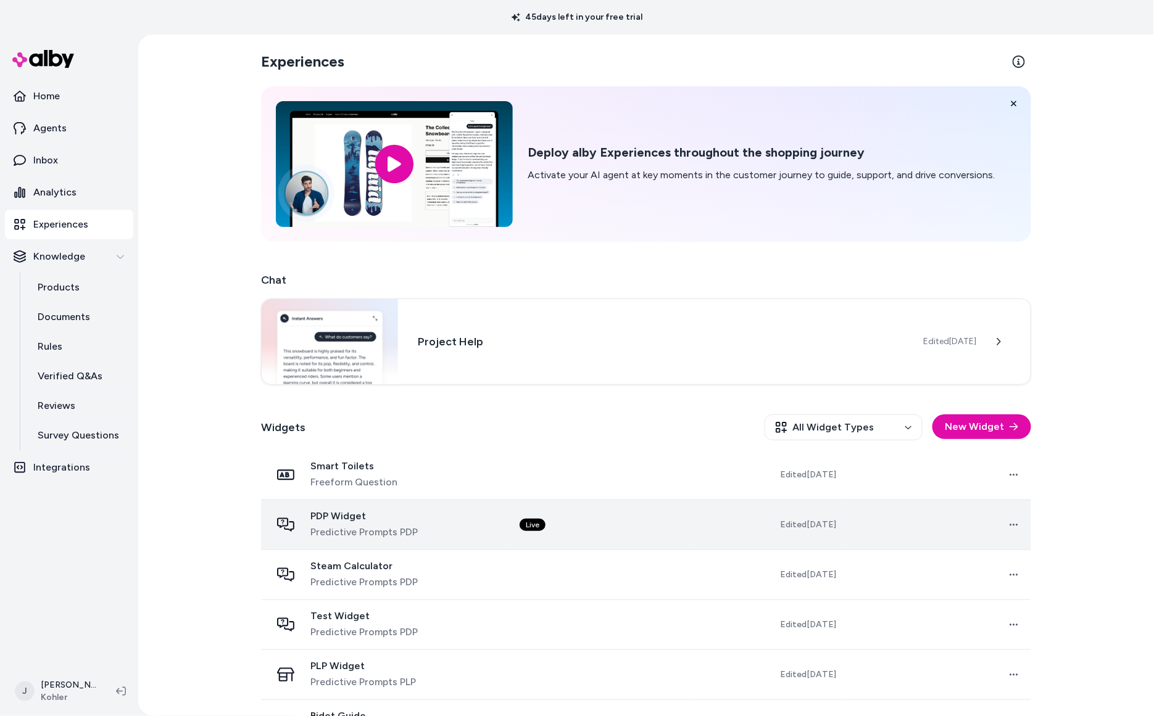
click at [446, 521] on div "PDP Widget Predictive Prompts PDP" at bounding box center [385, 525] width 229 height 30
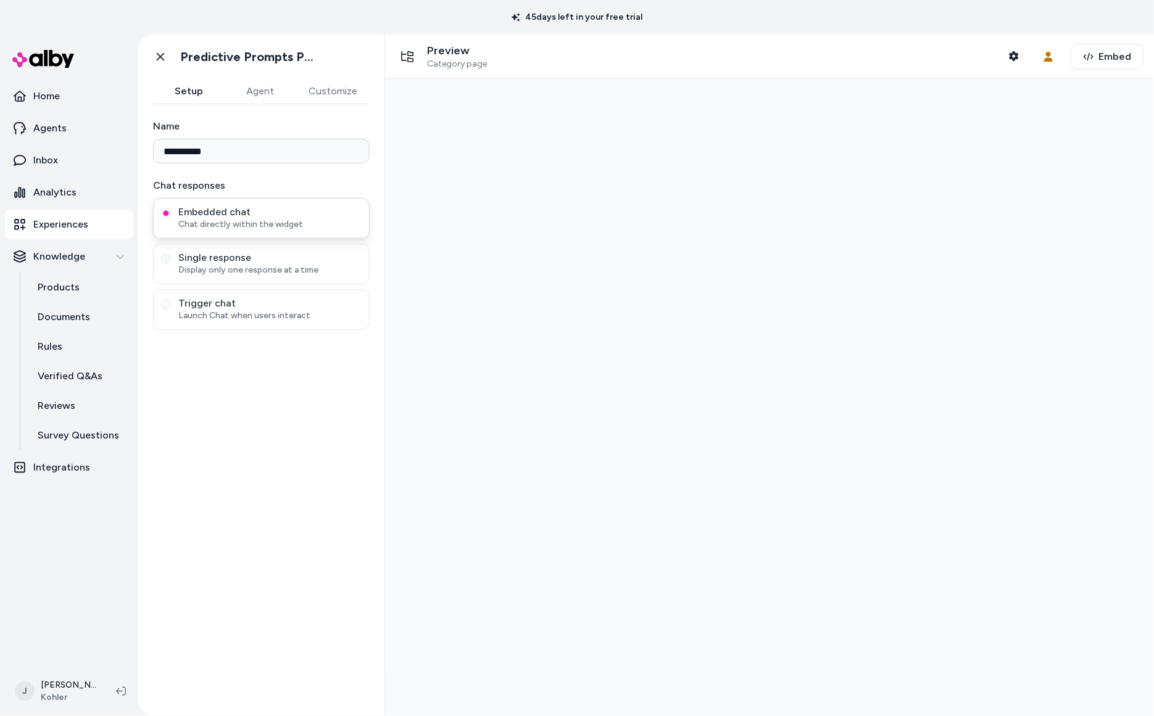
type input "**********"
click at [1015, 60] on icon "button" at bounding box center [1013, 56] width 9 height 10
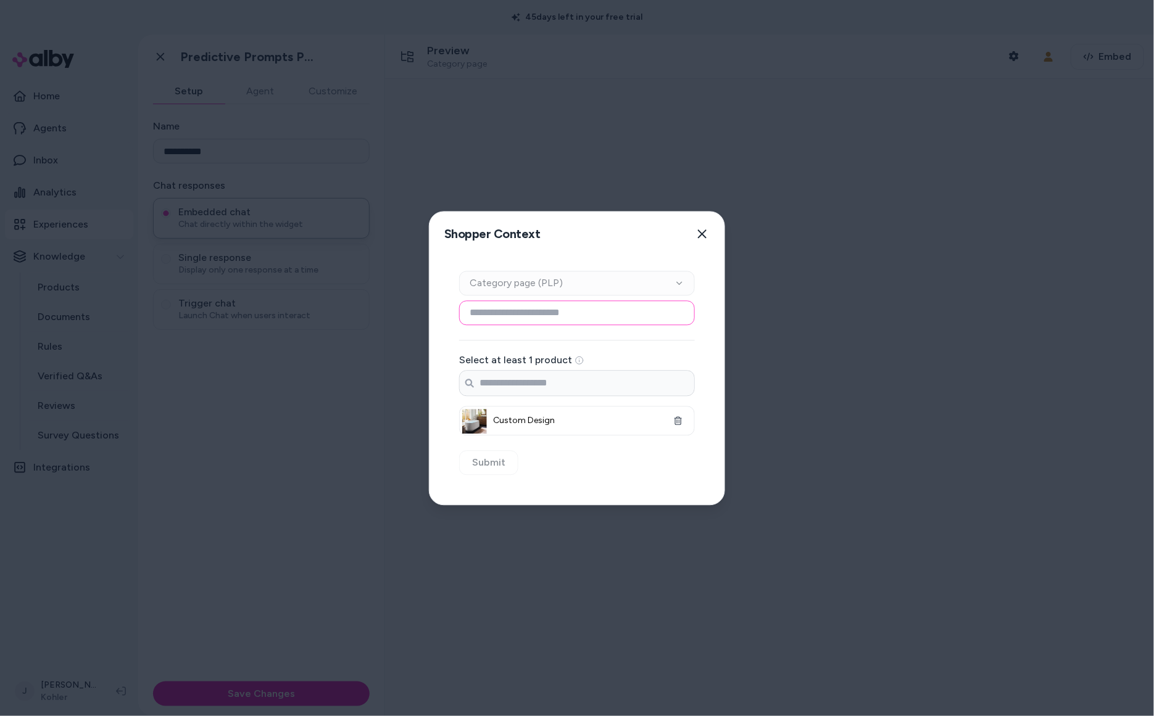
click at [560, 316] on input at bounding box center [577, 312] width 236 height 25
paste input "**********"
type input "**********"
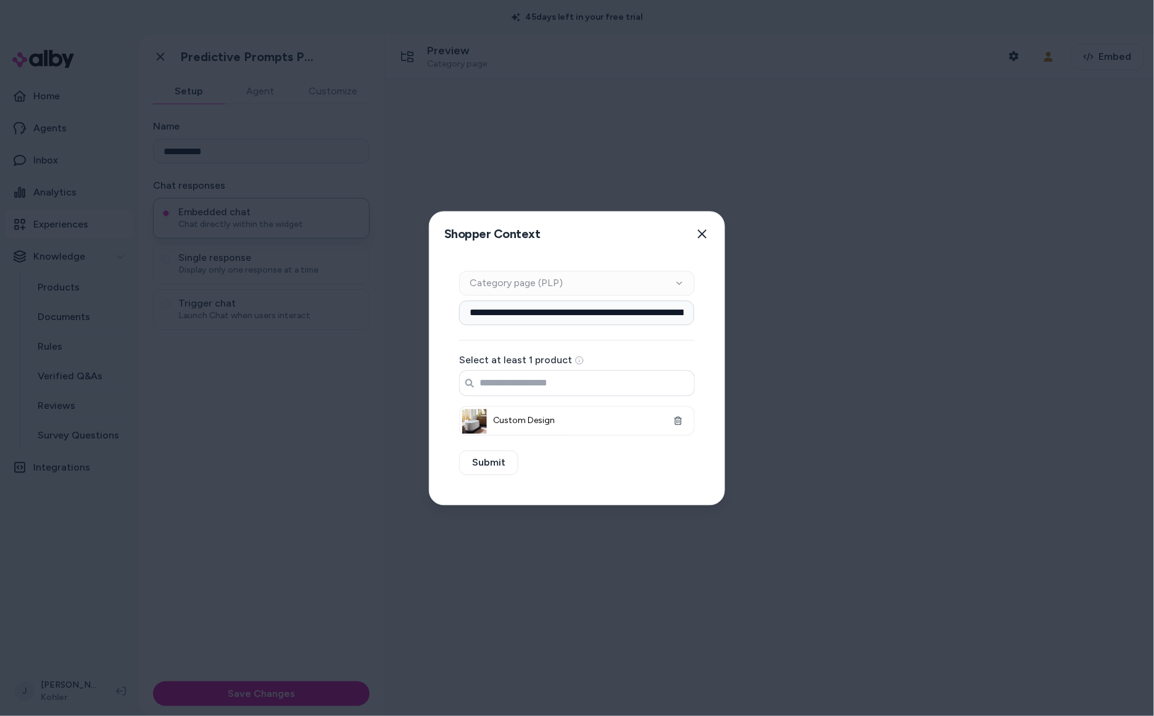
click at [553, 391] on input "Search products..." at bounding box center [577, 383] width 234 height 25
drag, startPoint x: 676, startPoint y: 422, endPoint x: 643, endPoint y: 411, distance: 34.5
click at [674, 421] on icon "button" at bounding box center [678, 420] width 9 height 9
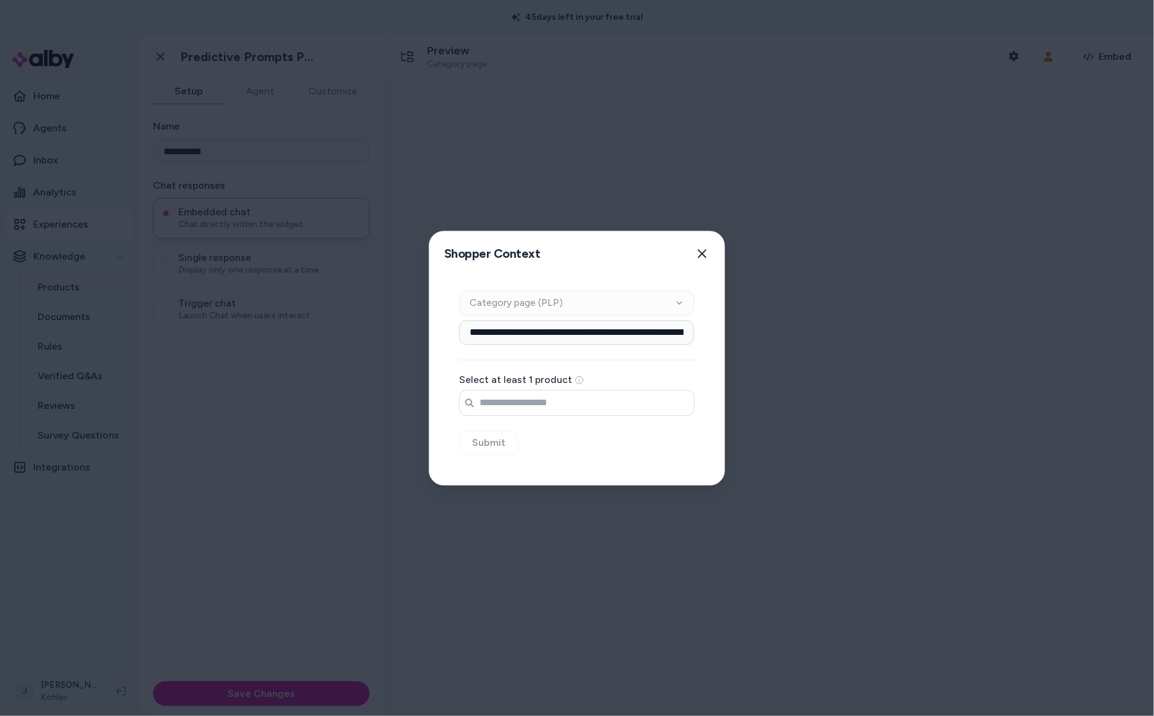
click at [577, 394] on input "Search products..." at bounding box center [577, 403] width 234 height 25
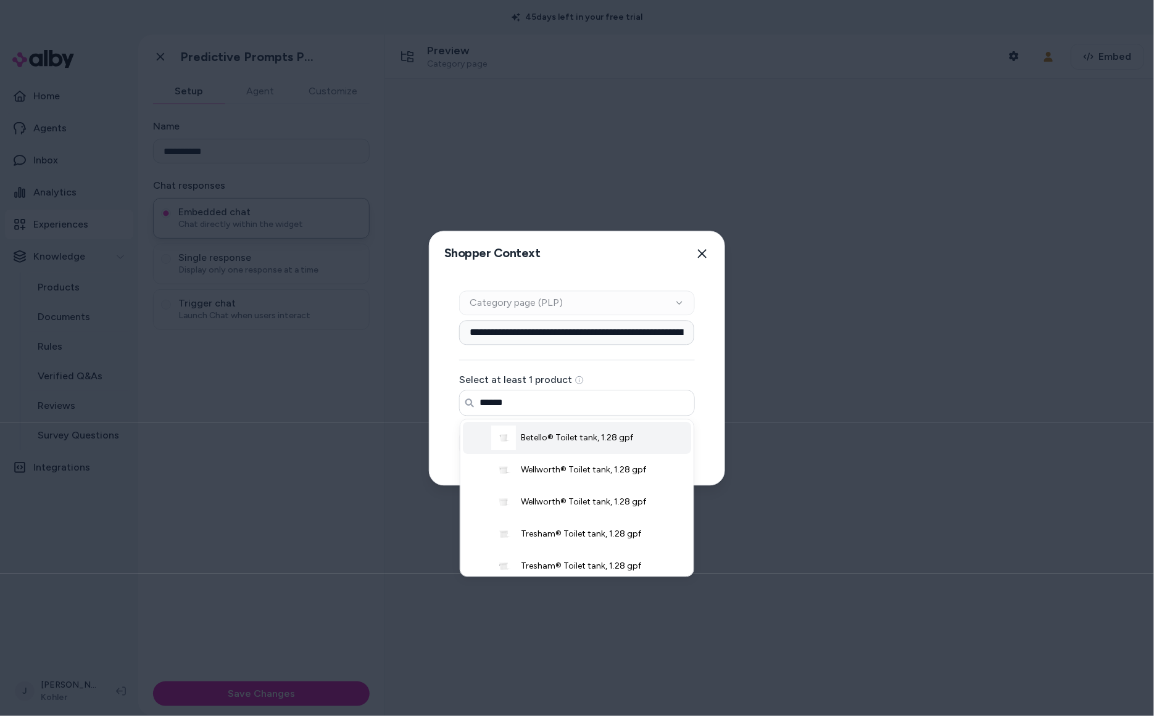
click at [596, 447] on li "Betello® Toilet tank, 1.28 gpf" at bounding box center [577, 438] width 228 height 32
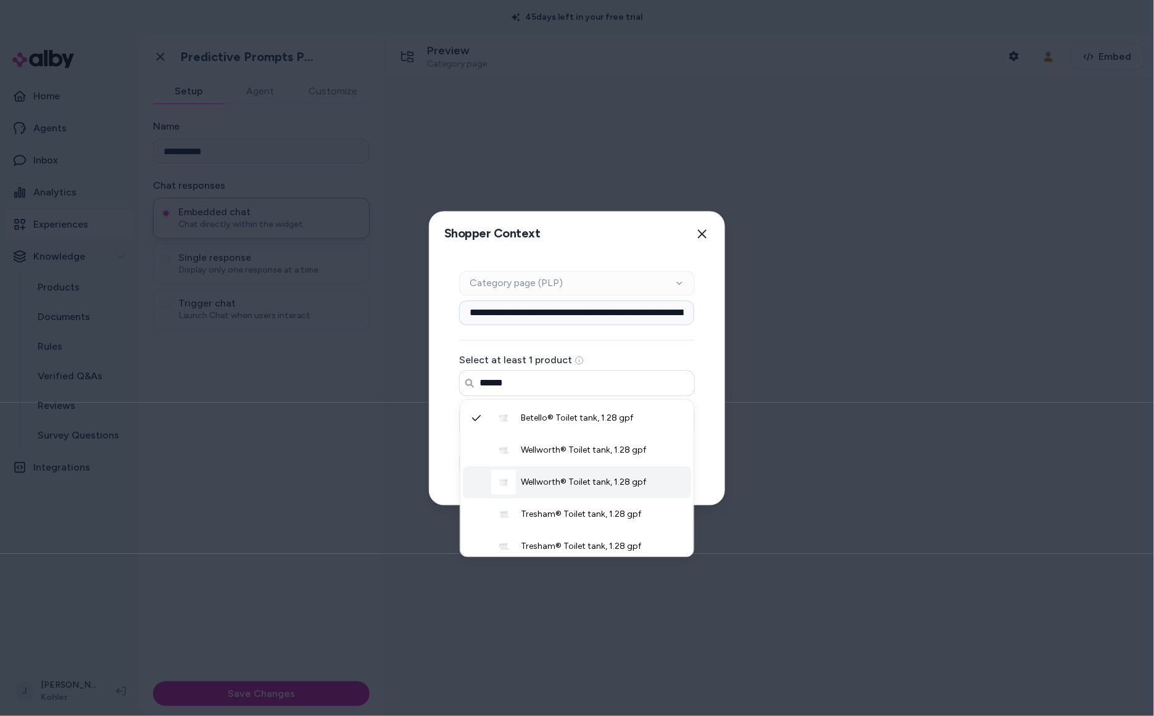
click at [585, 484] on span "Wellworth® Toilet tank, 1.28 gpf" at bounding box center [583, 482] width 125 height 12
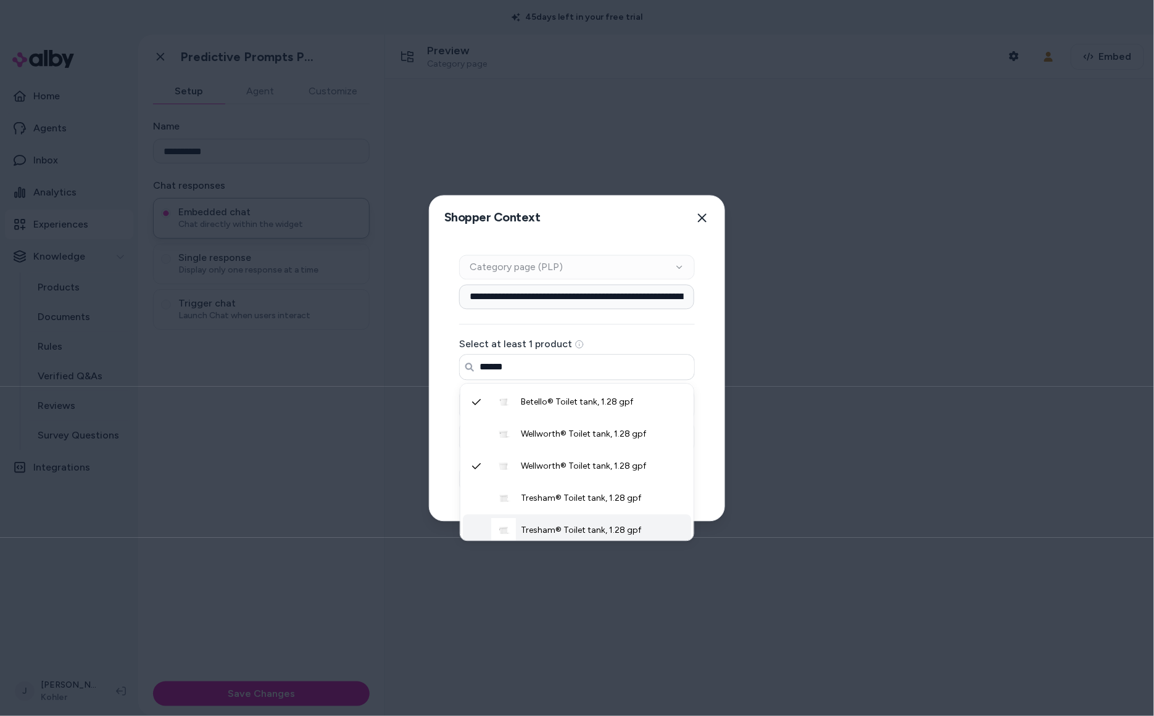
click at [582, 523] on li "Tresham® Toilet tank, 1.28 gpf" at bounding box center [577, 531] width 228 height 32
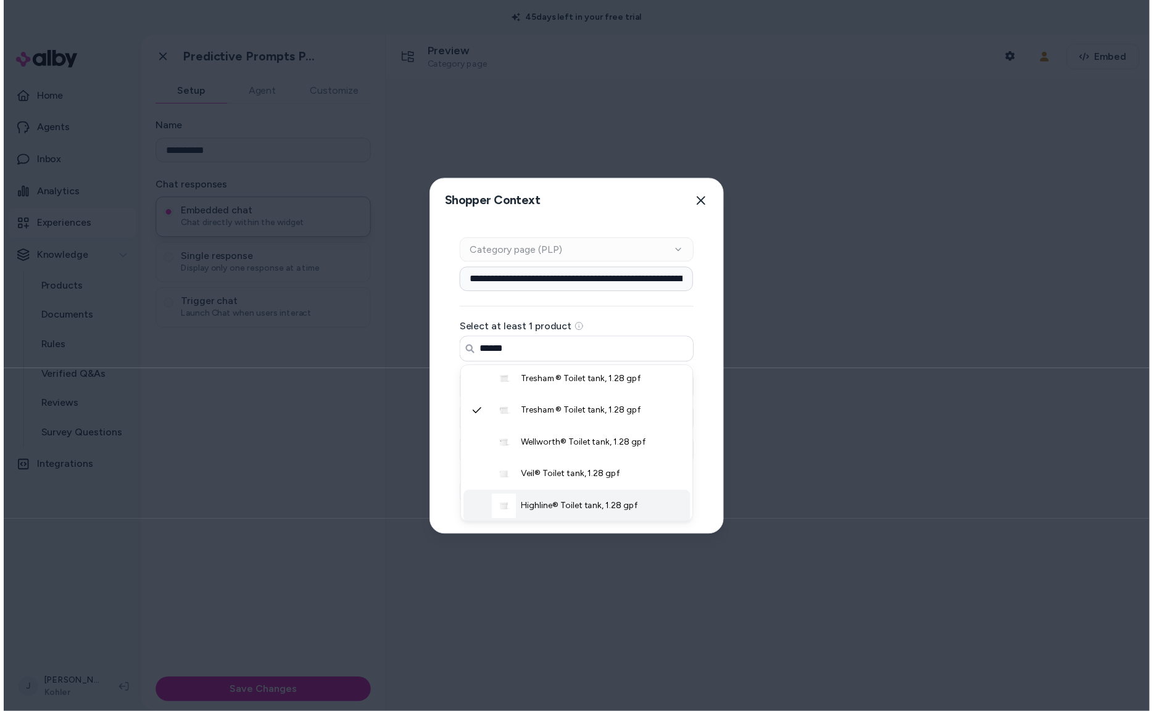
scroll to position [117, 0]
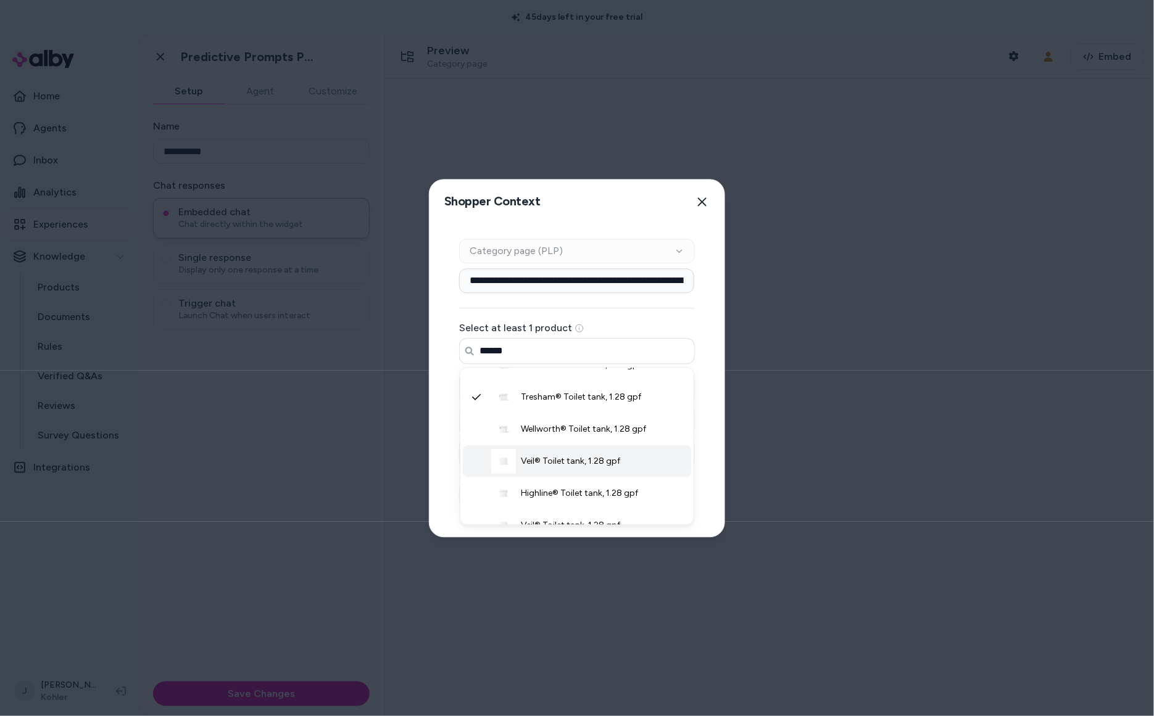
click at [585, 466] on span "Veil® Toilet tank, 1.28 gpf" at bounding box center [570, 461] width 99 height 12
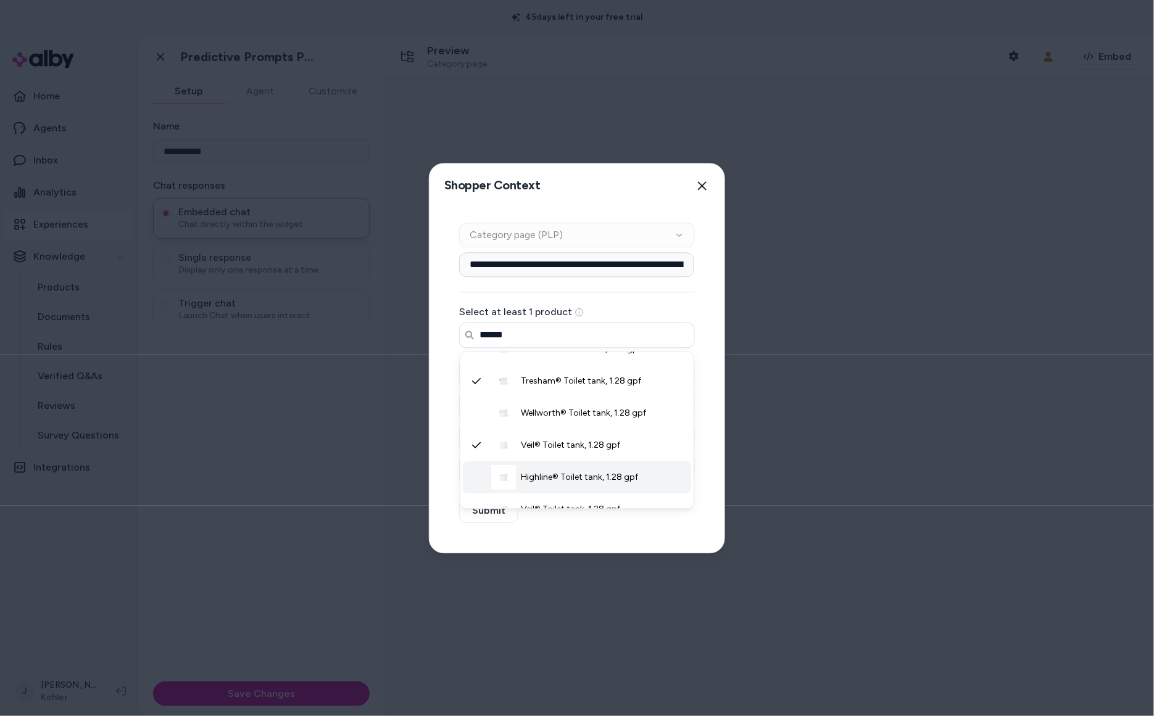
click at [584, 478] on span "Highline® Toilet tank, 1.28 gpf" at bounding box center [579, 477] width 117 height 12
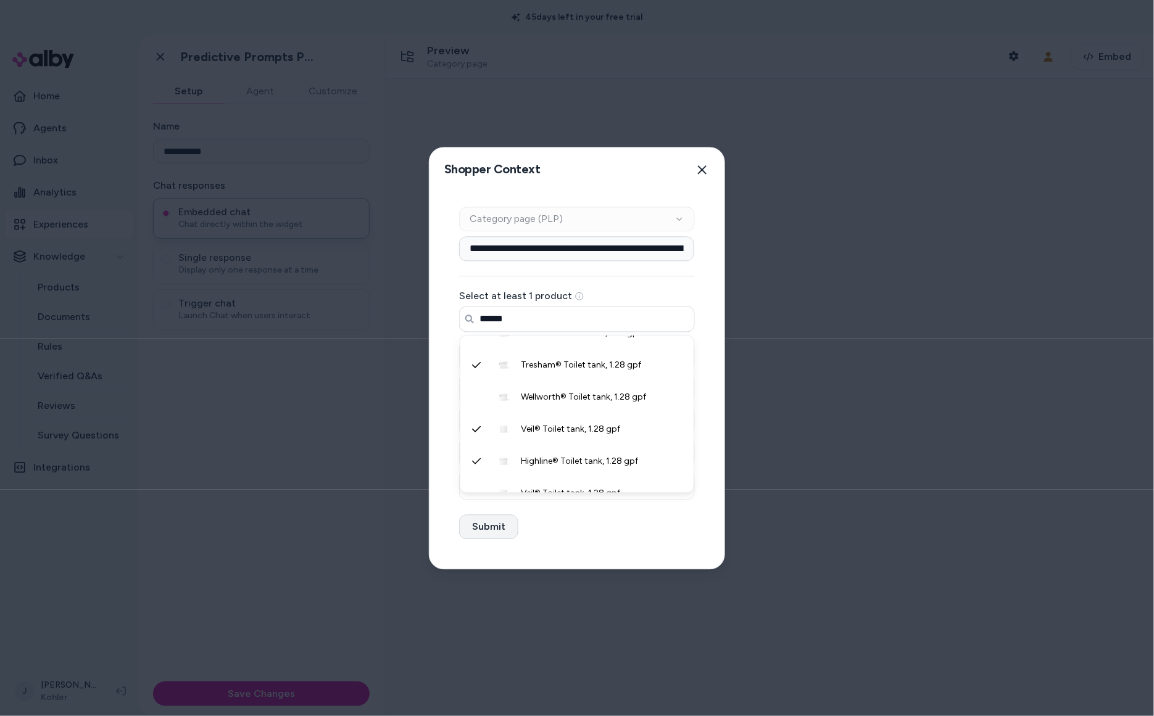
type input "******"
click at [495, 532] on button "Submit" at bounding box center [488, 527] width 59 height 25
